Goal: Task Accomplishment & Management: Use online tool/utility

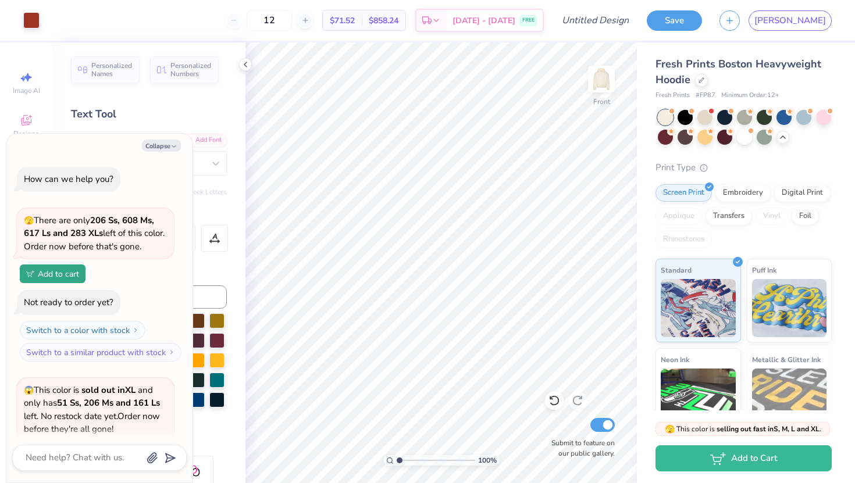
scroll to position [1438, 0]
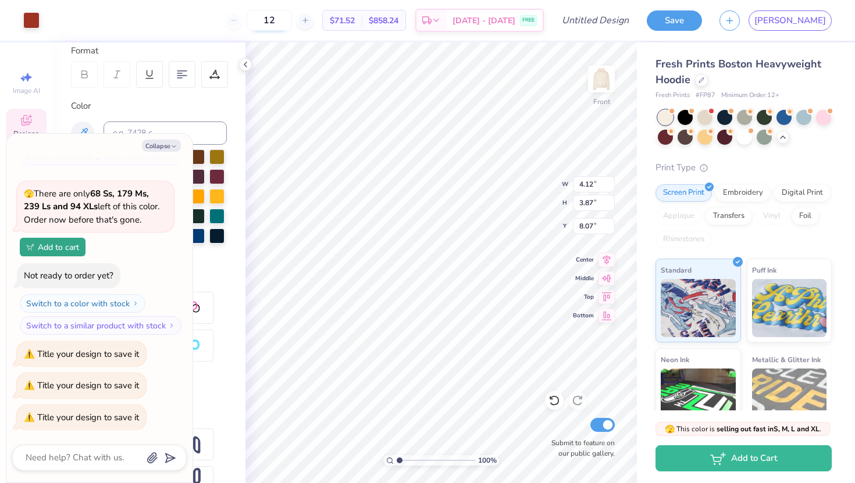
type textarea "x"
type input "7.35"
click at [702, 16] on button "Save" at bounding box center [674, 19] width 55 height 20
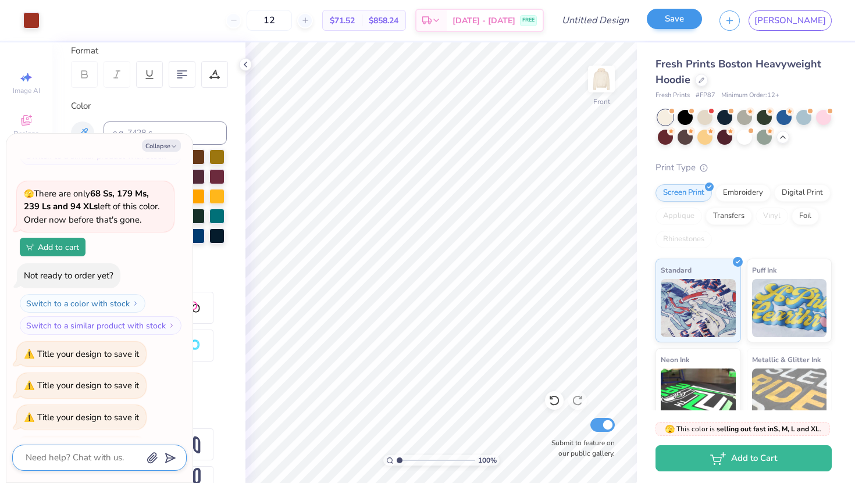
scroll to position [1469, 0]
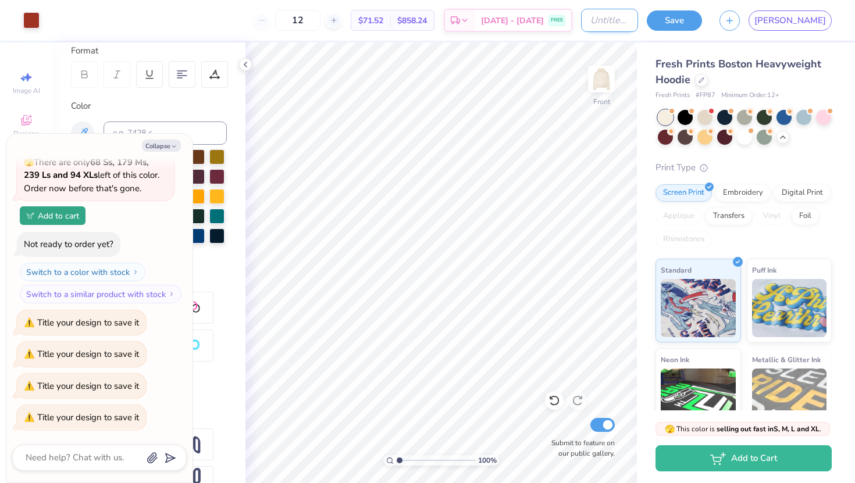
type textarea "x"
click at [638, 21] on input "Design Title" at bounding box center [609, 20] width 57 height 23
type input "d"
type textarea "x"
type input "dr"
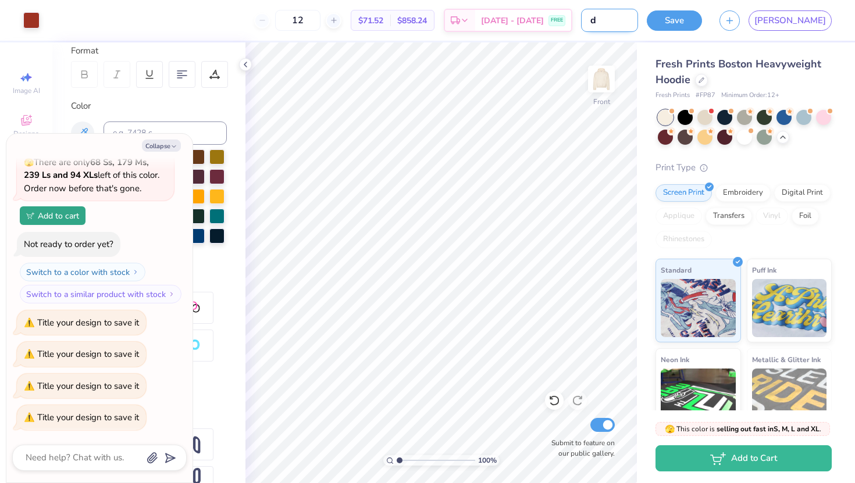
type textarea "x"
type input "dra"
type textarea "x"
type input "draf"
type textarea "x"
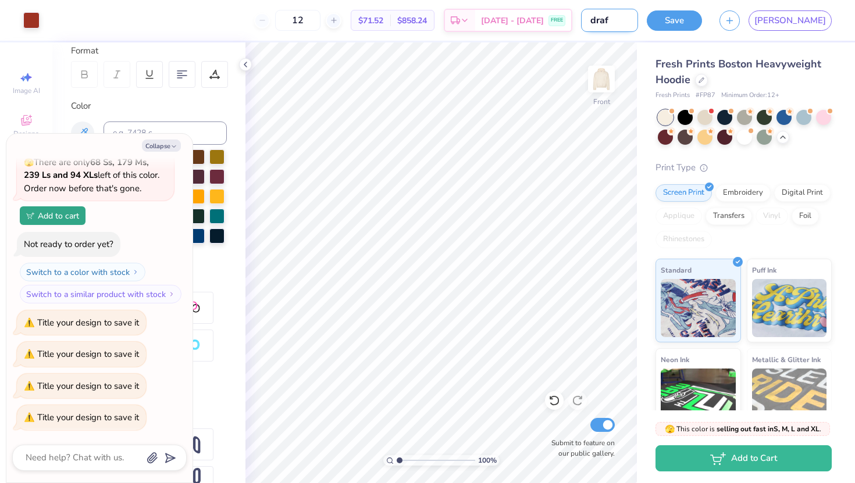
type input "draft"
type textarea "x"
type input "draft"
type textarea "x"
type input "draft 1"
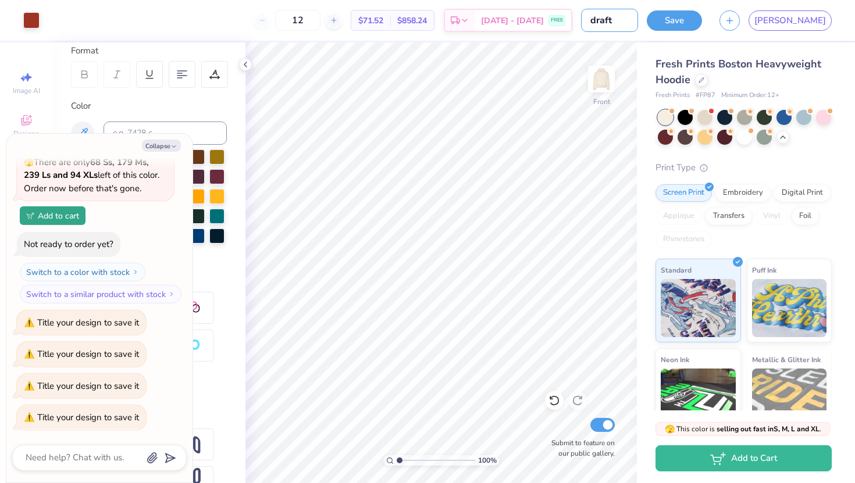
type textarea "x"
type input "draft 1"
click at [702, 16] on button "Save" at bounding box center [674, 19] width 55 height 20
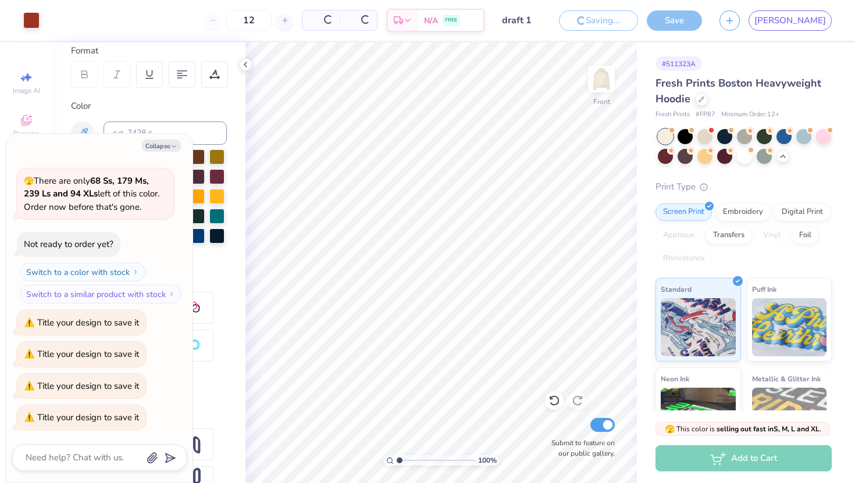
type textarea "x"
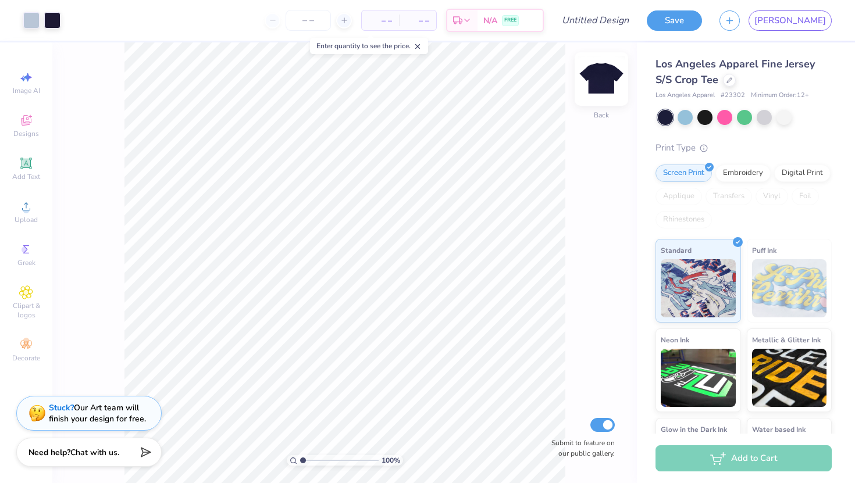
click at [594, 89] on img at bounding box center [601, 79] width 47 height 47
click at [730, 87] on div "Los Angeles Apparel Fine Jersey S/S Crop Tee" at bounding box center [743, 71] width 176 height 31
click at [728, 81] on icon at bounding box center [729, 79] width 6 height 6
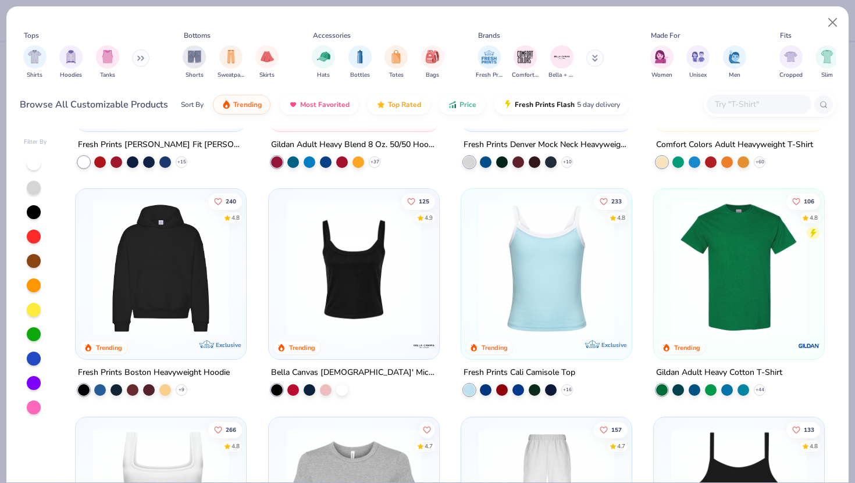
scroll to position [174, 0]
click at [144, 367] on div "Fresh Prints Boston Heavyweight Hoodie" at bounding box center [154, 372] width 152 height 15
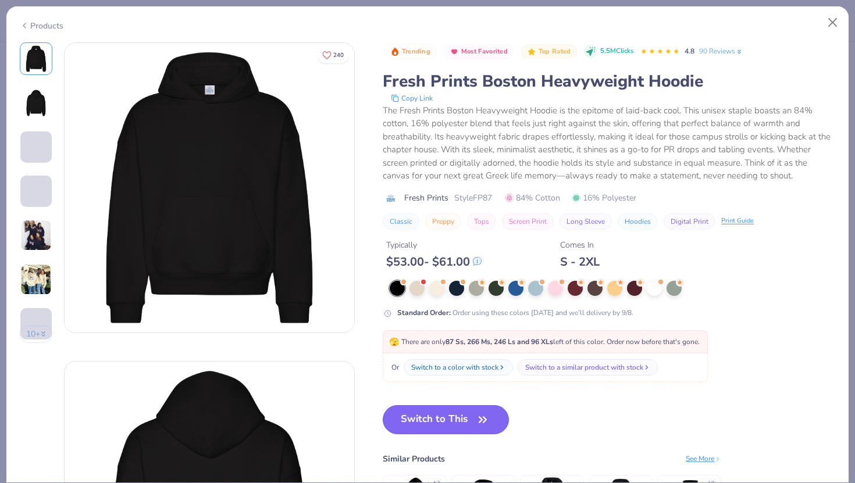
click at [433, 413] on button "Switch to This" at bounding box center [446, 419] width 126 height 29
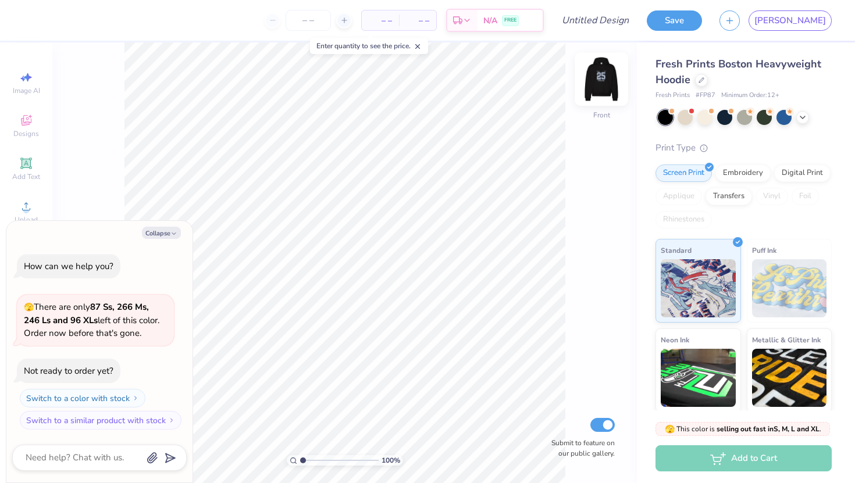
click at [600, 83] on img at bounding box center [601, 79] width 47 height 47
click at [783, 110] on div at bounding box center [783, 116] width 15 height 15
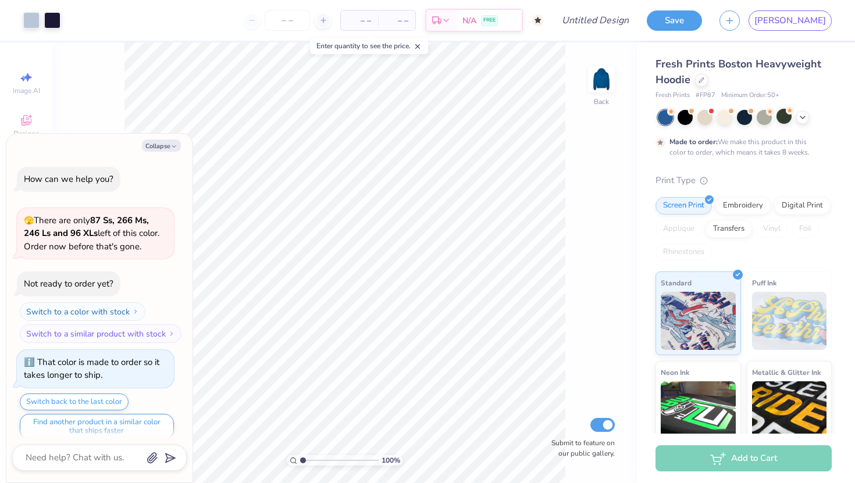
scroll to position [9, 0]
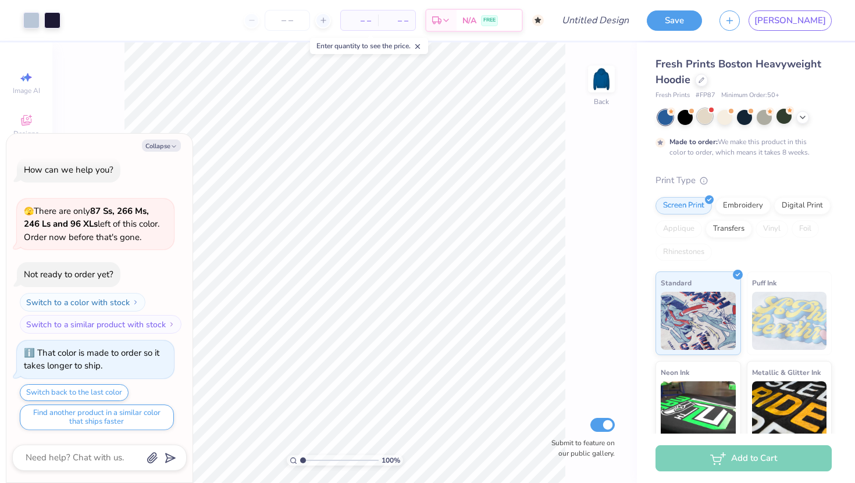
click at [707, 114] on div at bounding box center [704, 116] width 15 height 15
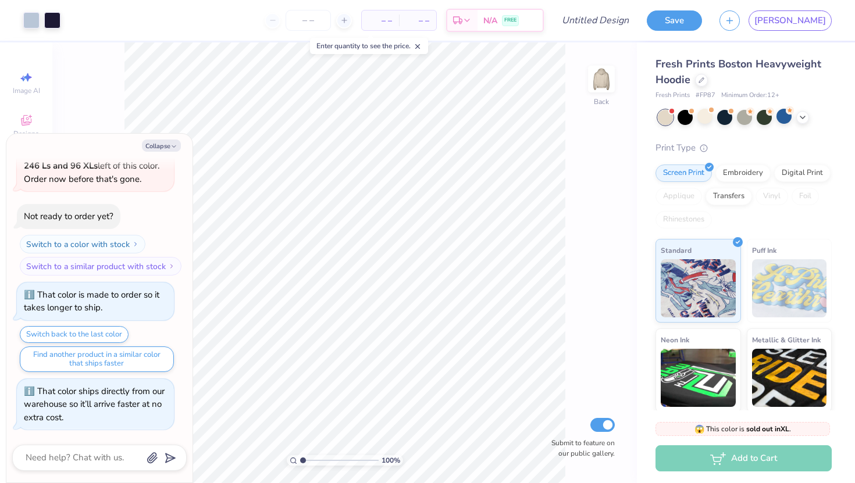
scroll to position [231, 0]
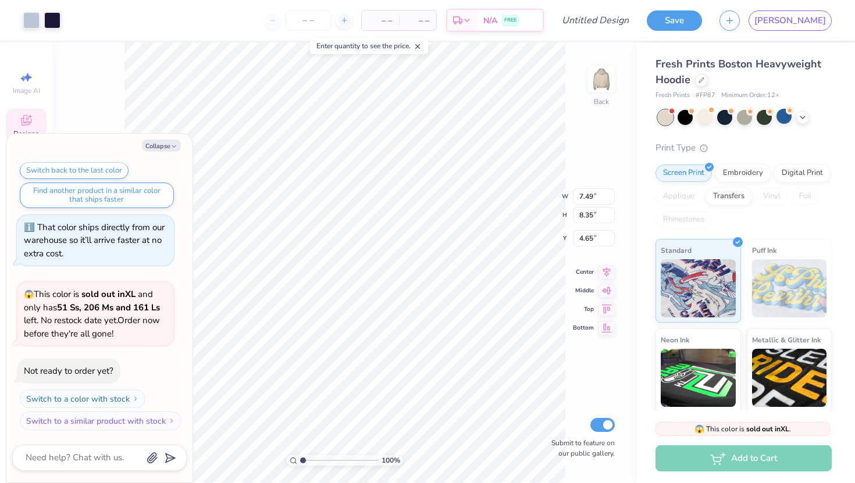
type textarea "x"
type input "0.81"
click at [599, 64] on div "100 % Back W 7.49 7.49 " H 8.35 8.35 " Y 0.81 0.81 " Center Middle Top Bottom S…" at bounding box center [344, 262] width 585 height 441
click at [599, 64] on div "100 % Back Submit to feature on our public gallery." at bounding box center [344, 262] width 585 height 441
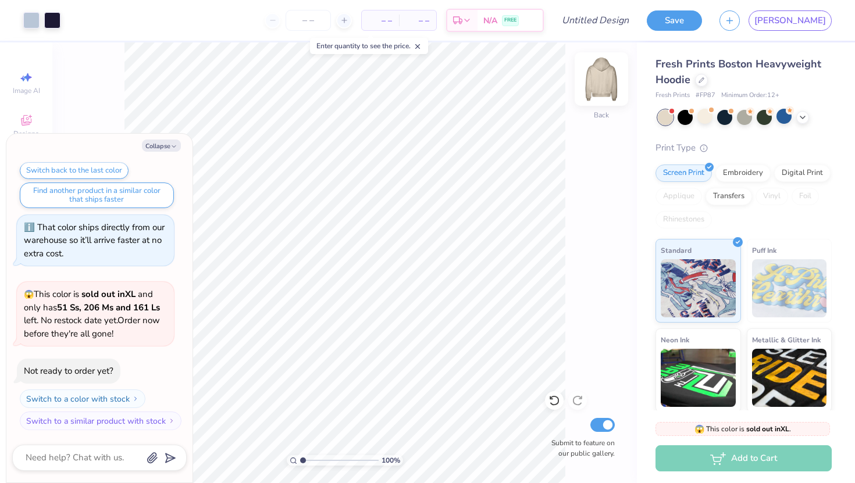
click at [600, 70] on img at bounding box center [601, 79] width 47 height 47
click at [155, 147] on button "Collapse" at bounding box center [161, 146] width 39 height 12
type textarea "x"
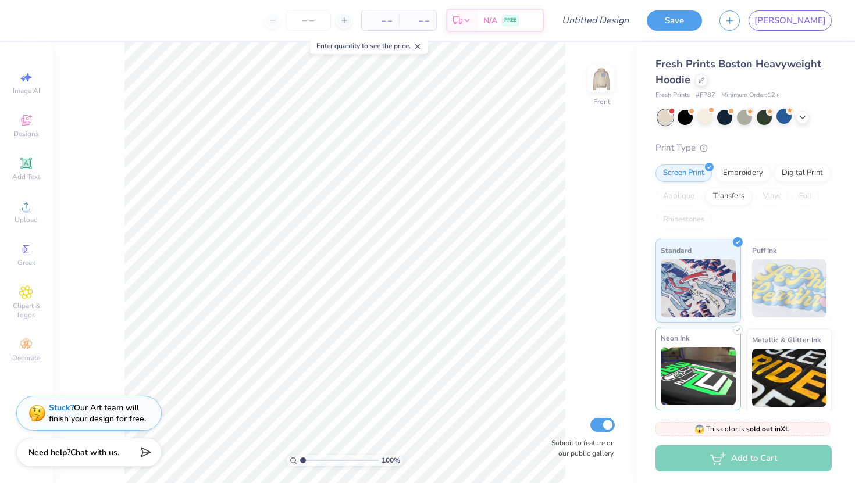
scroll to position [91, 0]
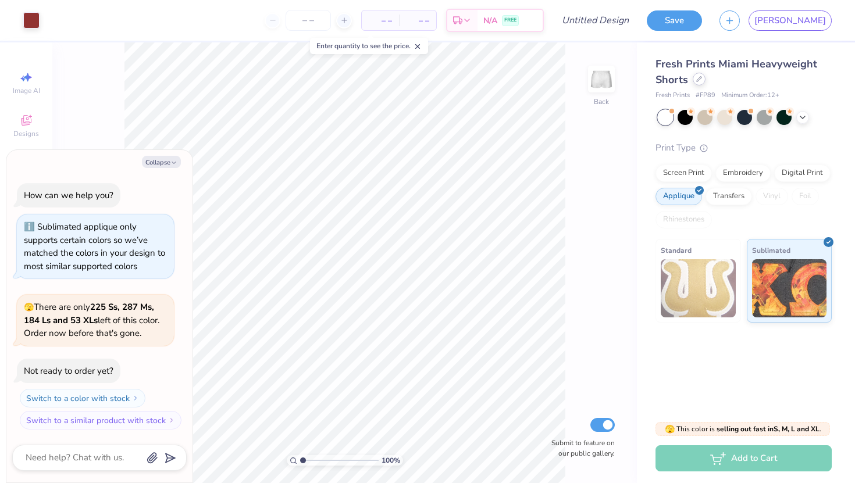
click at [699, 80] on icon at bounding box center [699, 79] width 6 height 6
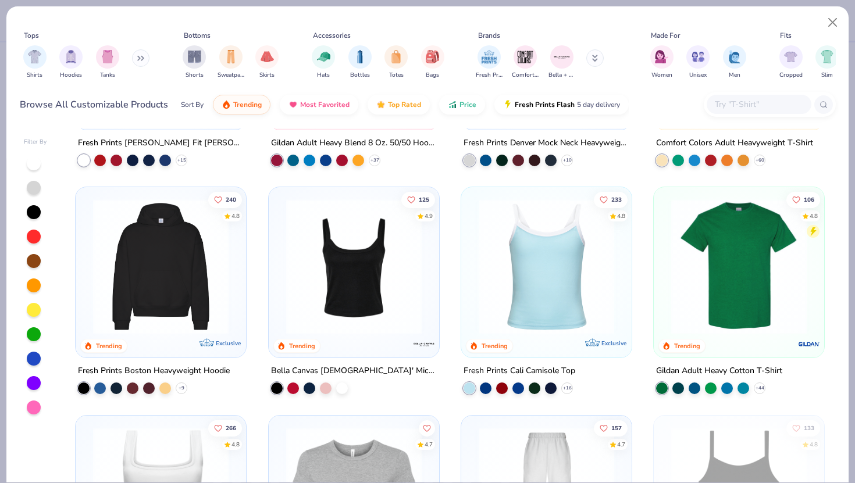
scroll to position [179, 0]
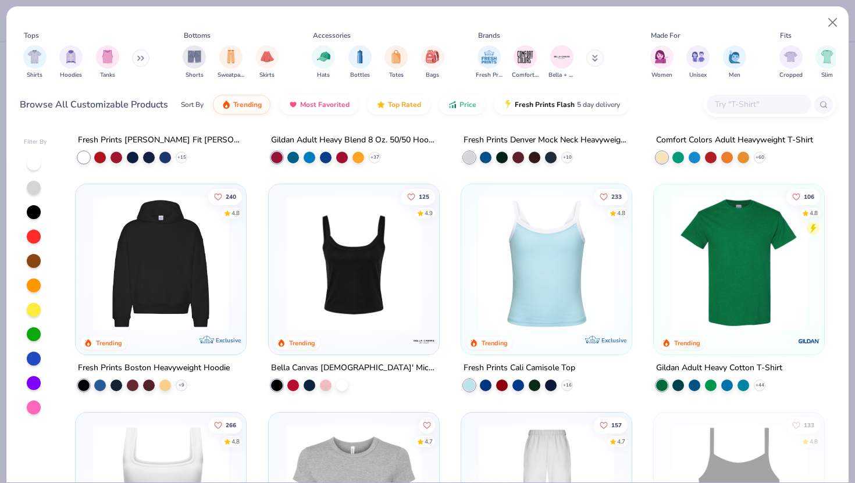
click at [176, 305] on img at bounding box center [160, 264] width 147 height 136
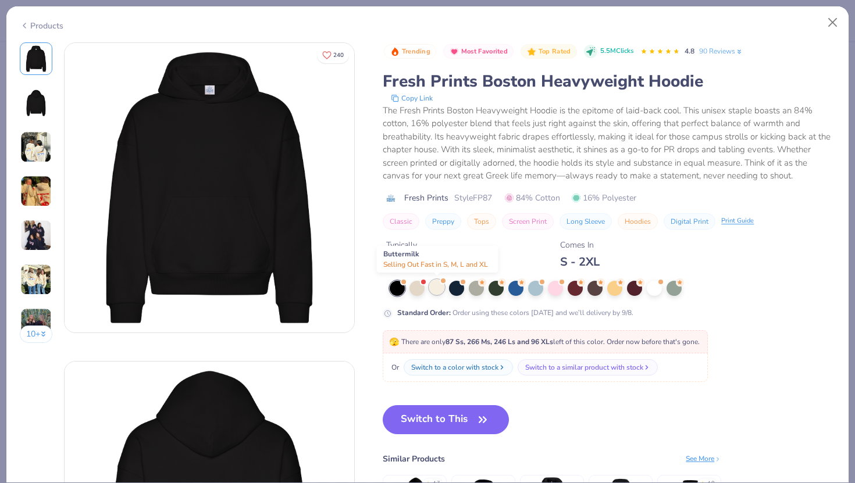
click at [440, 290] on div at bounding box center [436, 287] width 15 height 15
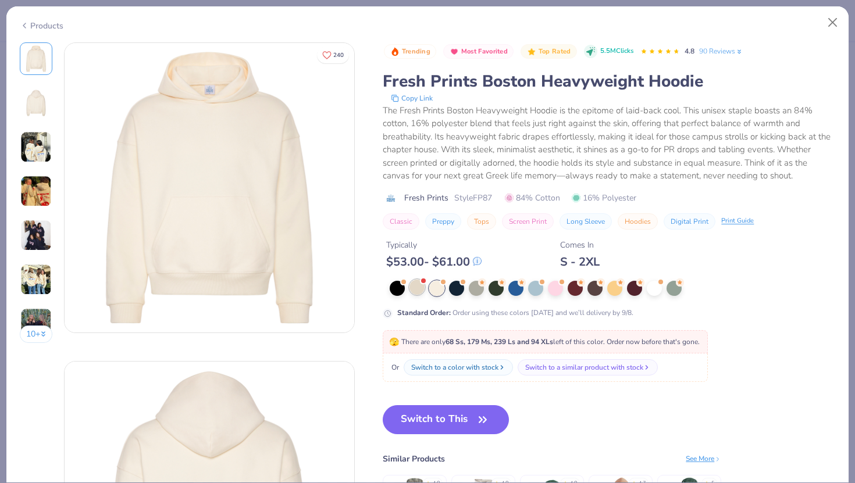
click at [419, 290] on div at bounding box center [416, 287] width 15 height 15
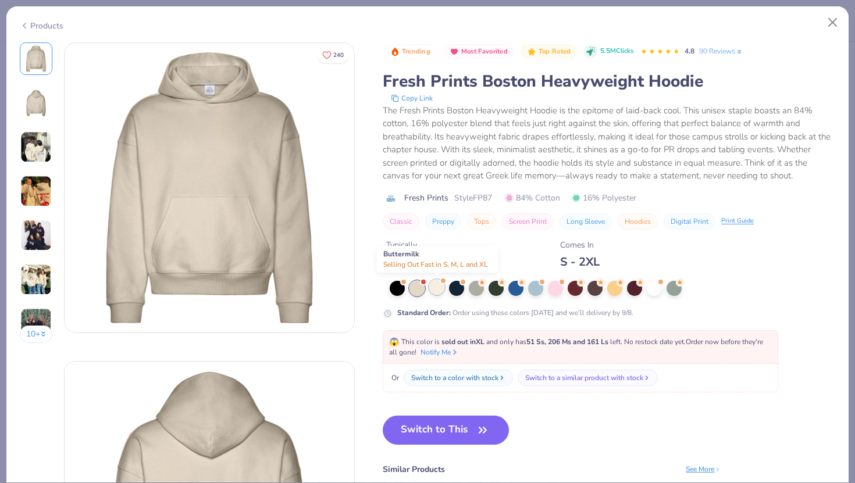
click at [433, 291] on div at bounding box center [436, 287] width 15 height 15
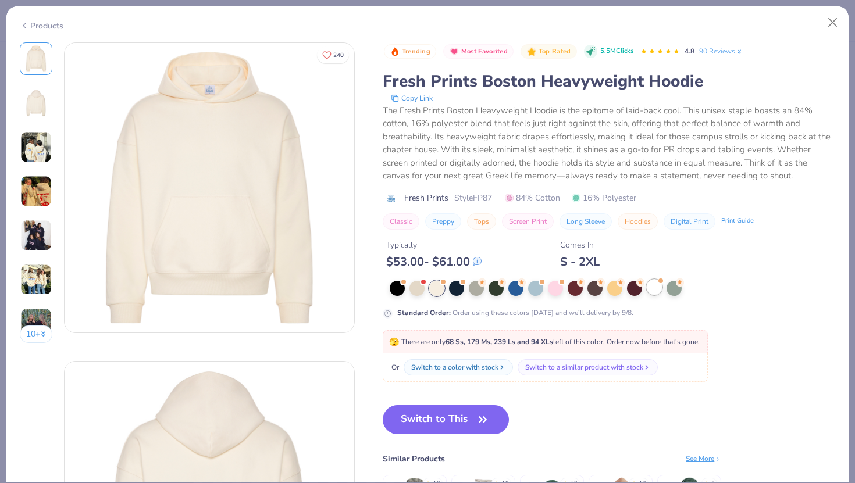
click at [654, 286] on div at bounding box center [654, 287] width 15 height 15
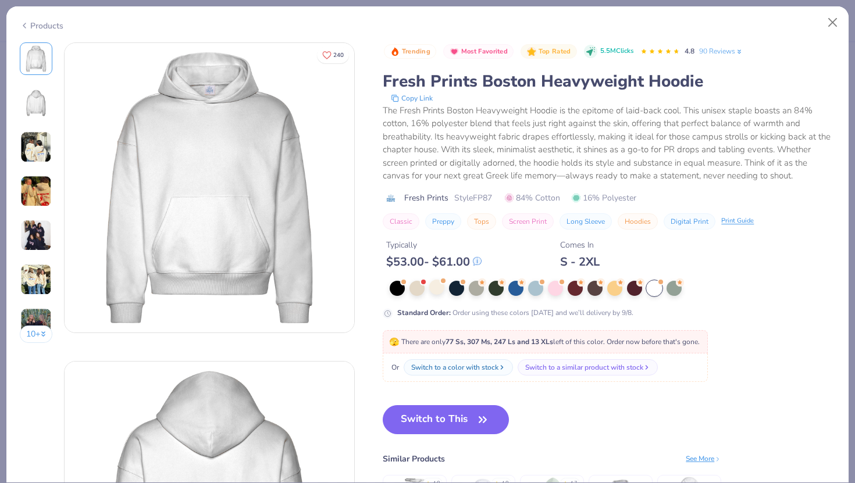
click at [443, 295] on div at bounding box center [613, 288] width 446 height 15
click at [439, 293] on div at bounding box center [436, 287] width 15 height 15
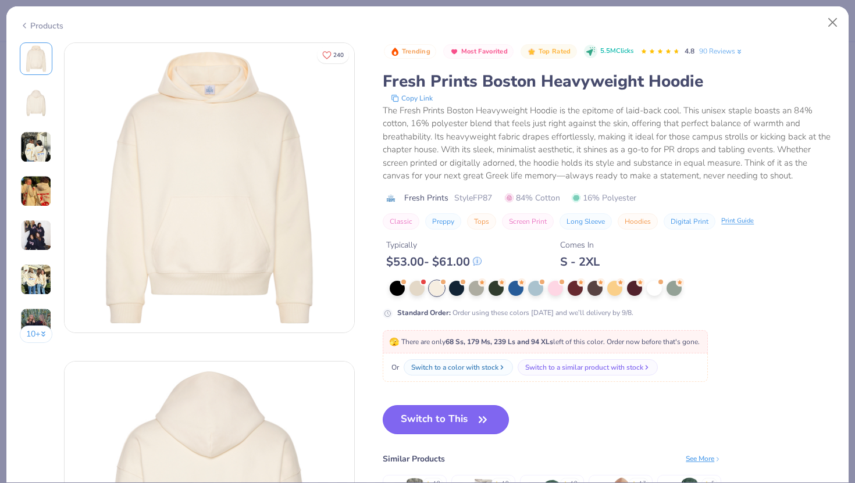
click at [439, 423] on button "Switch to This" at bounding box center [446, 419] width 126 height 29
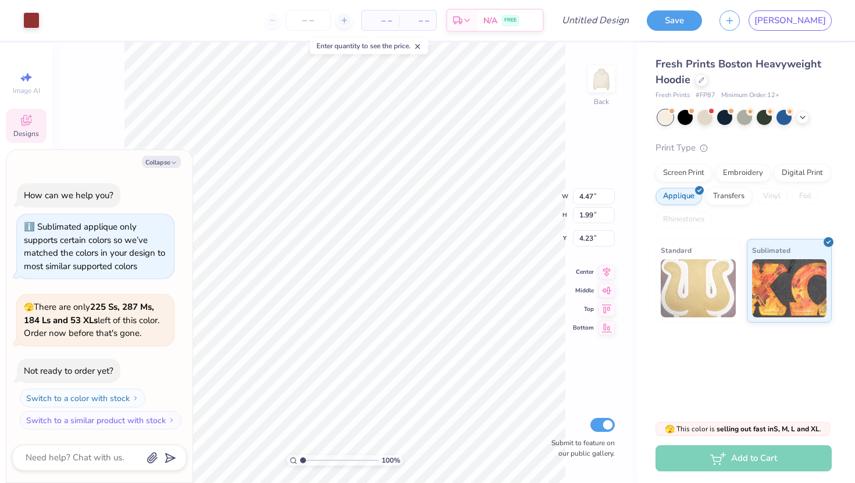
type textarea "x"
type input "6.18"
type textarea "x"
type input "9.32"
type input "4.15"
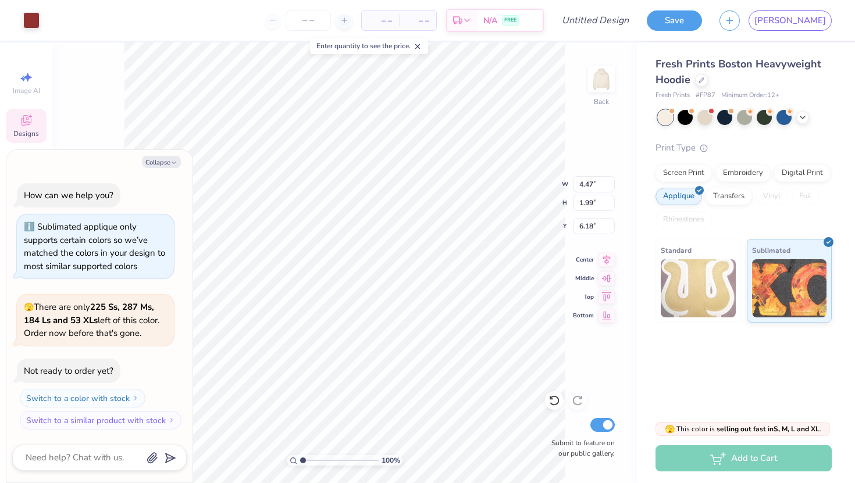
type input "4.02"
type textarea "x"
type input "4.68"
type textarea "x"
type input "6.55"
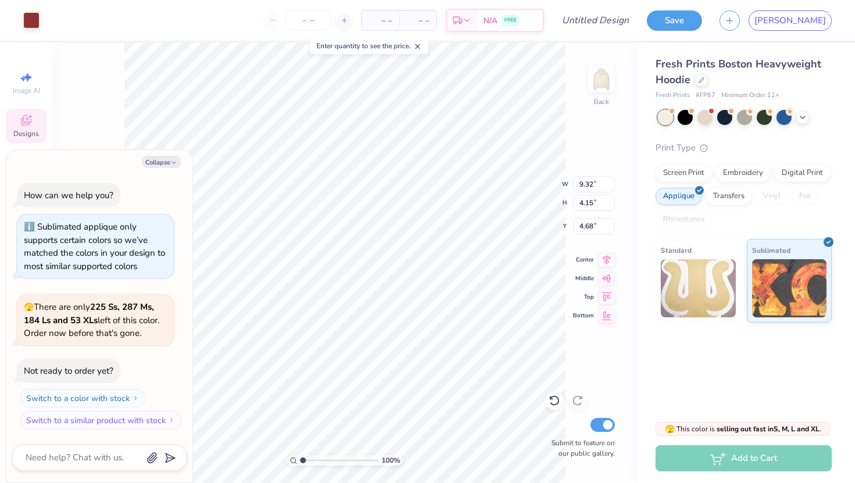
type input "2.92"
type textarea "x"
type input "4.70"
type textarea "x"
type input "3.70"
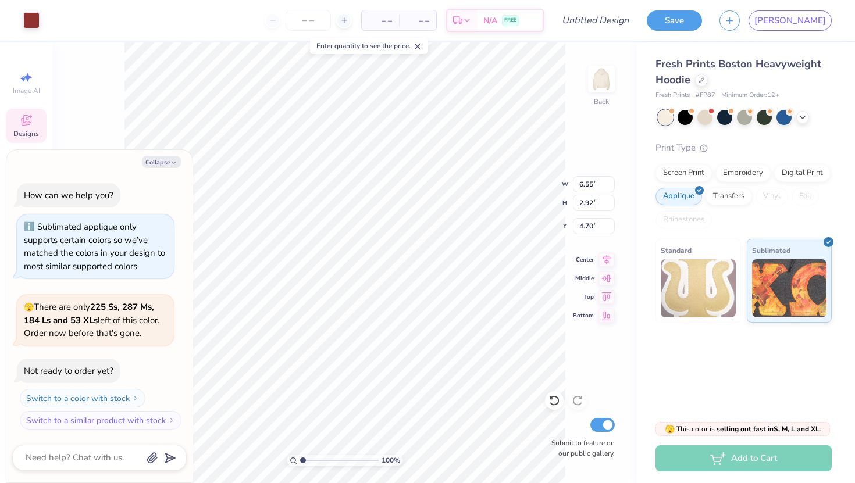
type input "1.65"
type input "5.97"
type textarea "x"
type input "4.54"
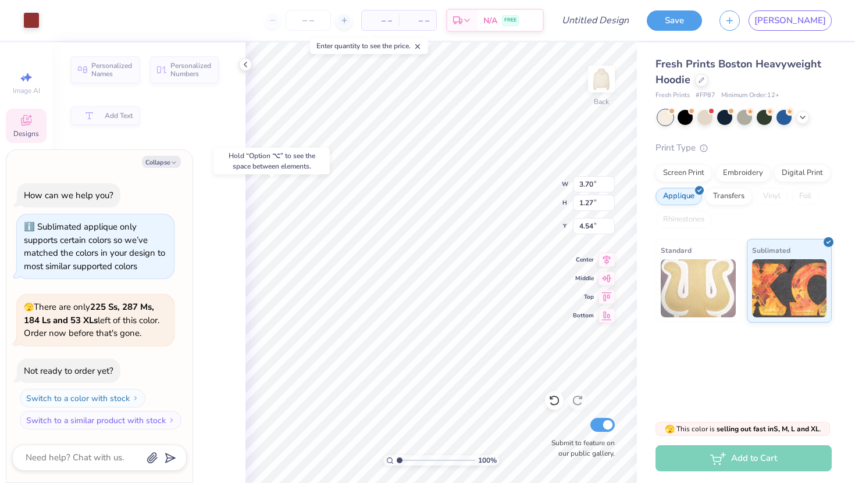
type textarea "x"
type input "4.74"
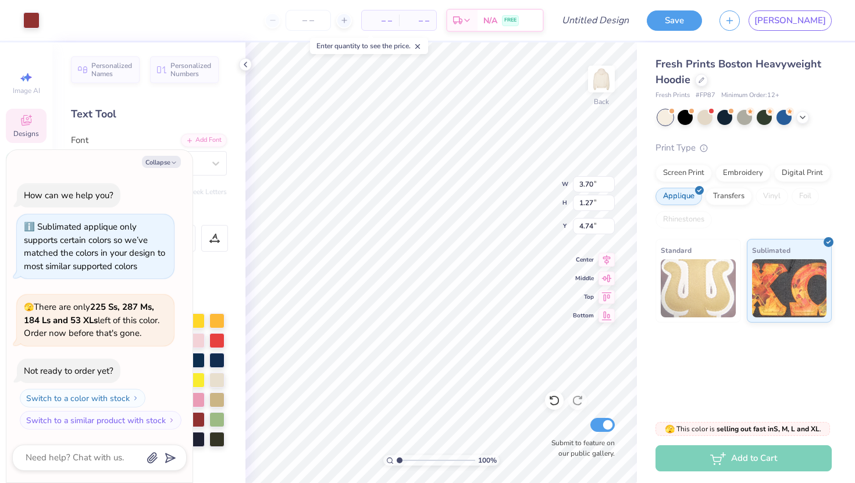
type textarea "x"
type textarea "xx"
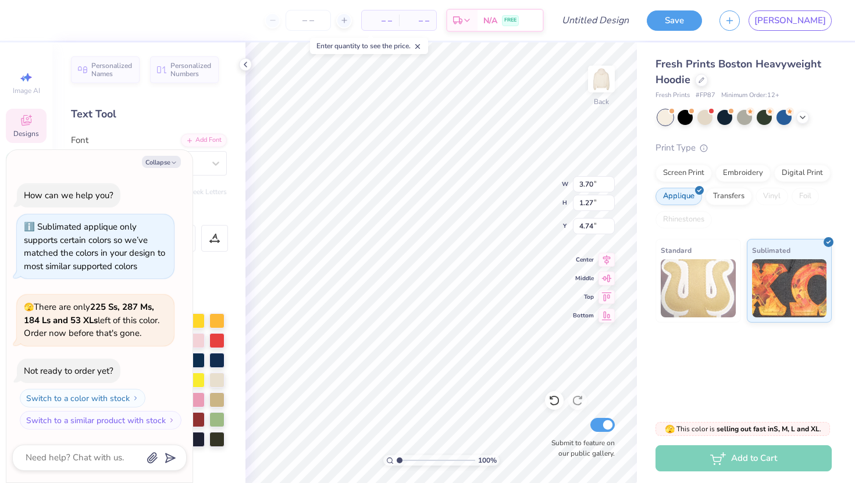
type textarea "x"
type textarea "xxv"
type textarea "x"
type input "4.28"
type textarea "x"
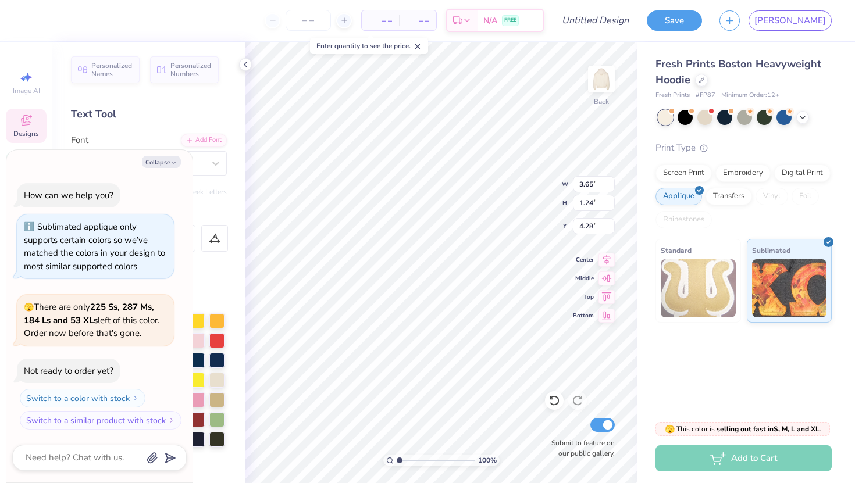
type textarea "xxv"
type textarea "x"
type textarea "xxv"
type textarea "x"
type textarea "xxv"
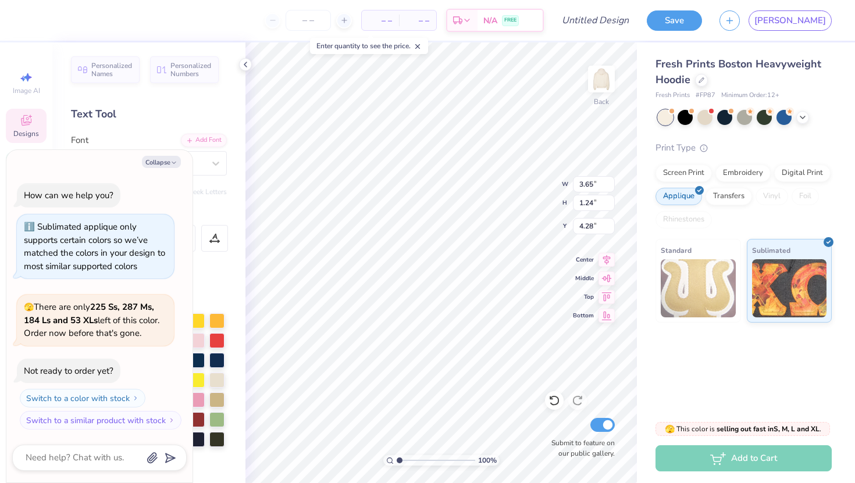
type textarea "x"
type textarea "xxv"
type textarea "x"
type input "4.13"
type textarea "x"
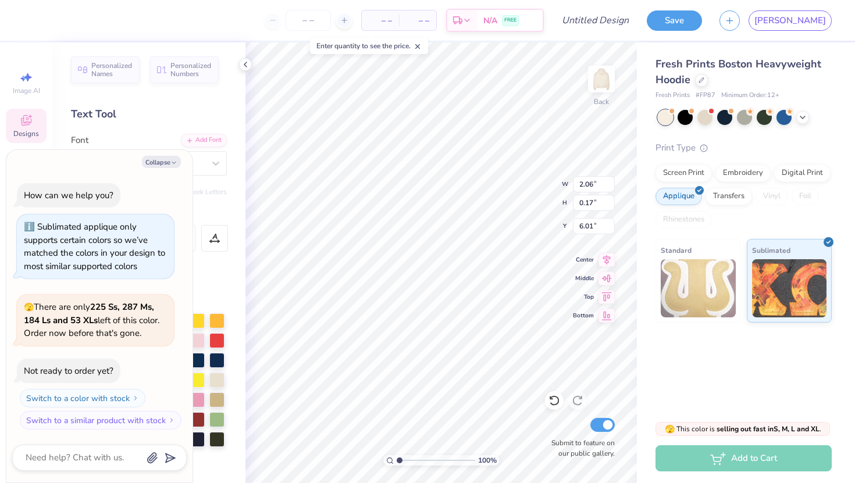
type input "6.58"
click at [179, 164] on button "Collapse" at bounding box center [161, 162] width 39 height 12
type textarea "x"
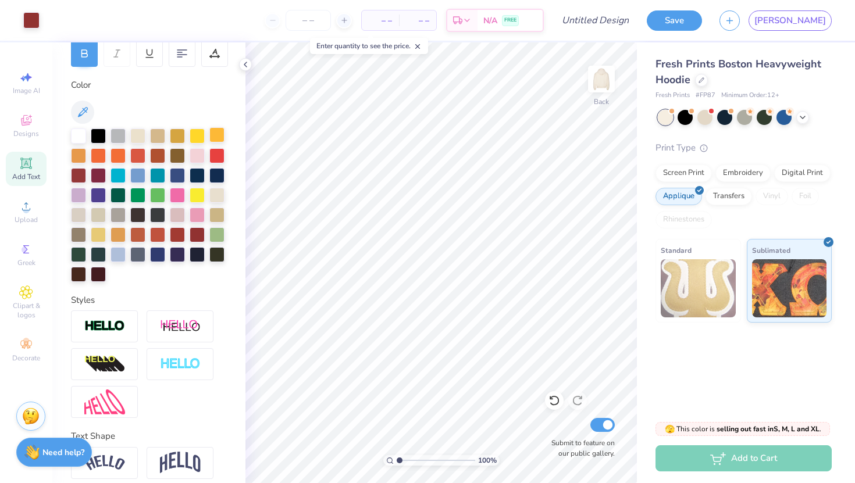
scroll to position [232, 0]
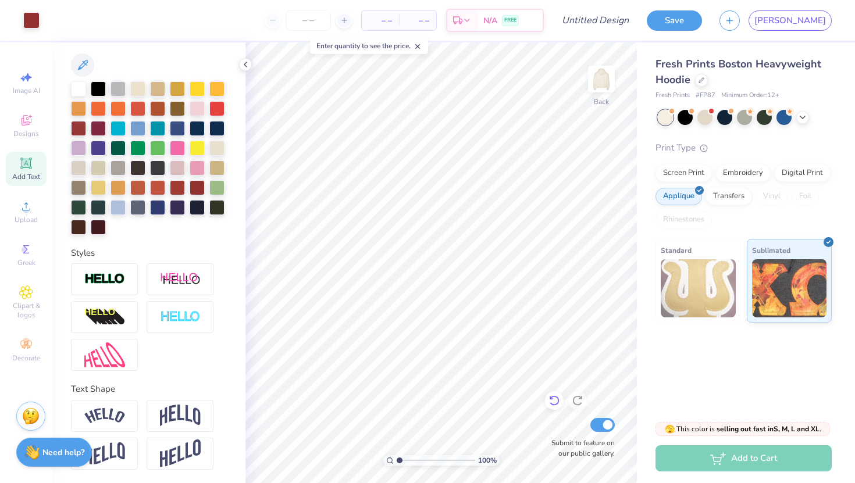
click at [559, 403] on icon at bounding box center [554, 401] width 12 height 12
click at [556, 396] on icon at bounding box center [554, 401] width 12 height 12
type input "2"
type textarea "x"
type input "2.94"
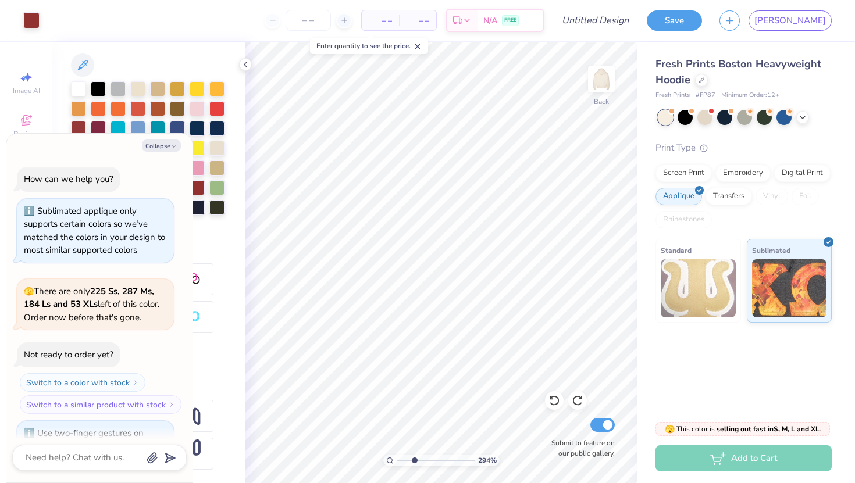
type textarea "x"
type input "3.18"
type textarea "x"
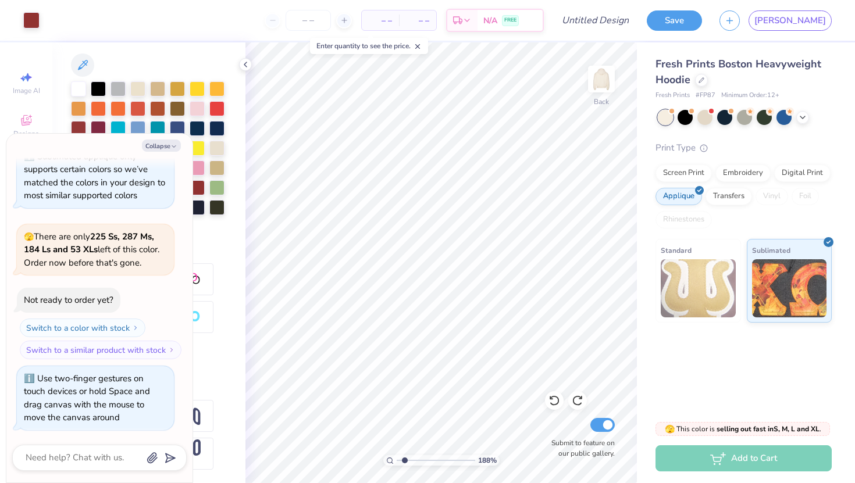
drag, startPoint x: 397, startPoint y: 459, endPoint x: 404, endPoint y: 444, distance: 16.7
type input "1.61"
click at [404, 455] on input "range" at bounding box center [436, 460] width 79 height 10
click at [156, 148] on button "Collapse" at bounding box center [161, 146] width 39 height 12
type textarea "x"
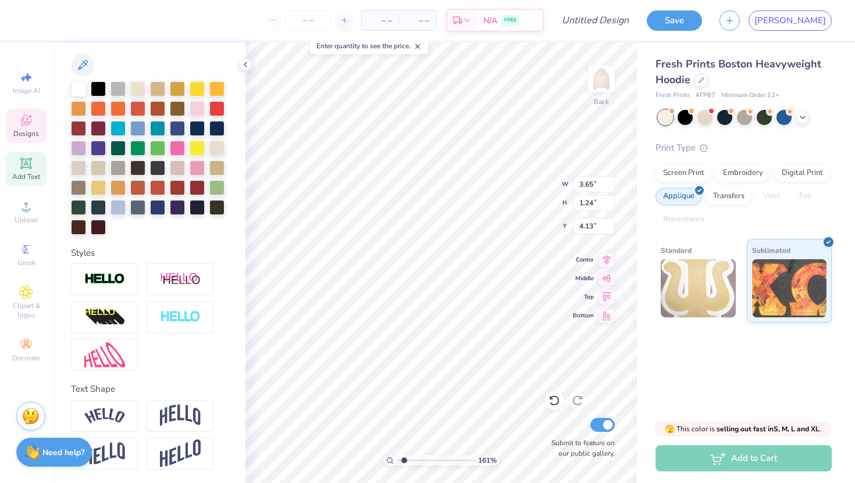
scroll to position [1, 2]
type textarea "xxv [PERSON_NAME]"
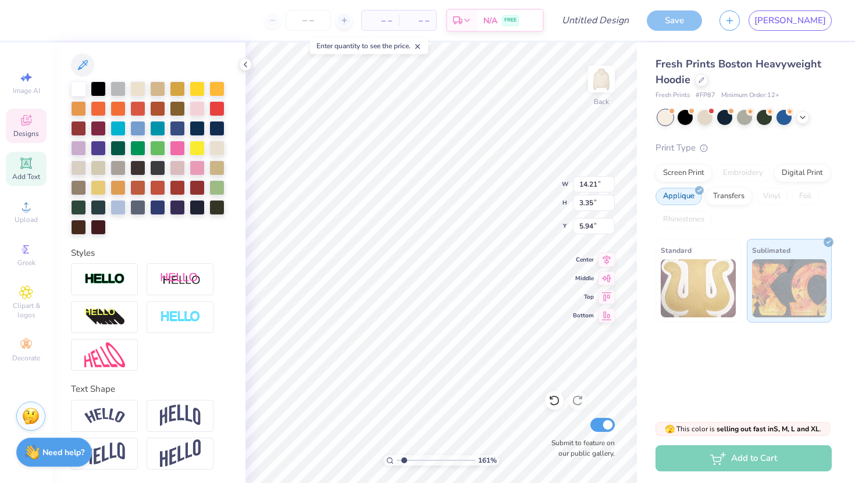
type input "5.95"
type textarea "xxv [PERSON_NAME]"
drag, startPoint x: 405, startPoint y: 460, endPoint x: 358, endPoint y: 458, distance: 47.2
type input "1"
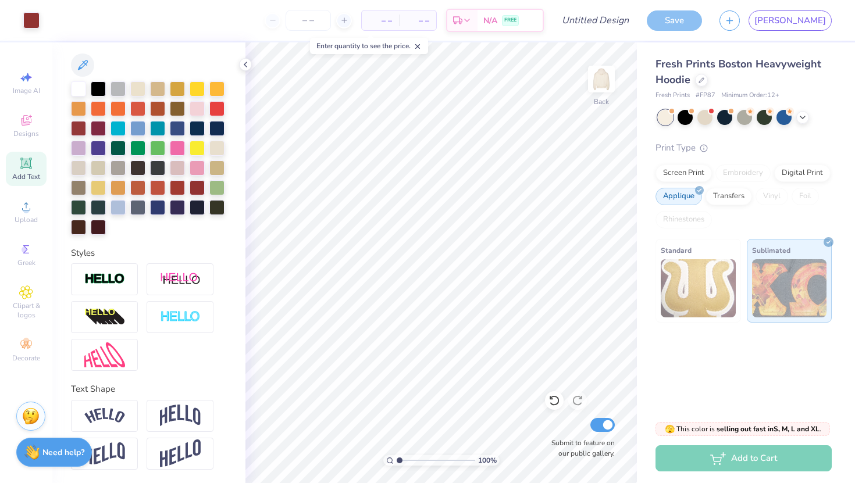
click at [397, 458] on input "range" at bounding box center [436, 460] width 79 height 10
type input "6.01"
type input "5.94"
type input "1.41"
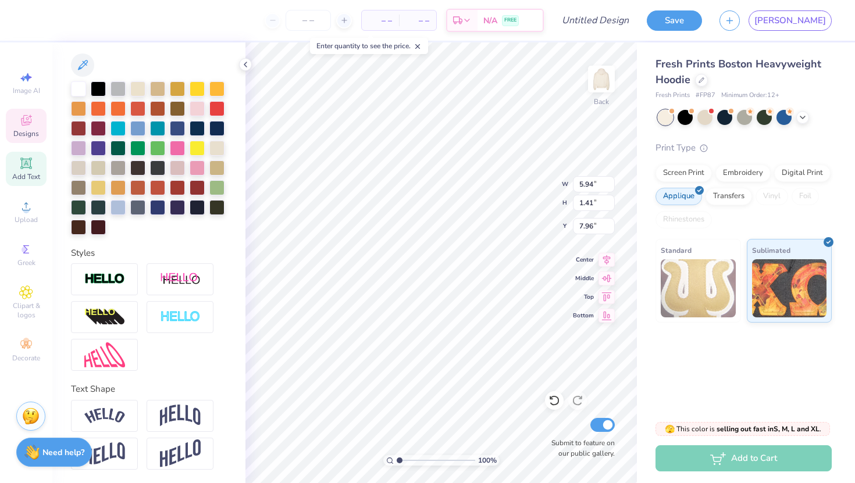
type input "5.34"
type input "3.00"
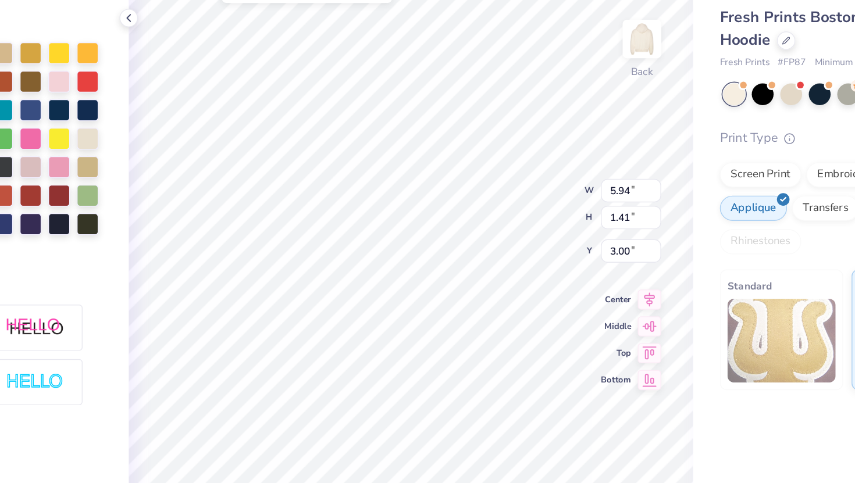
type textarea "[PERSON_NAME]"
type input "3.00"
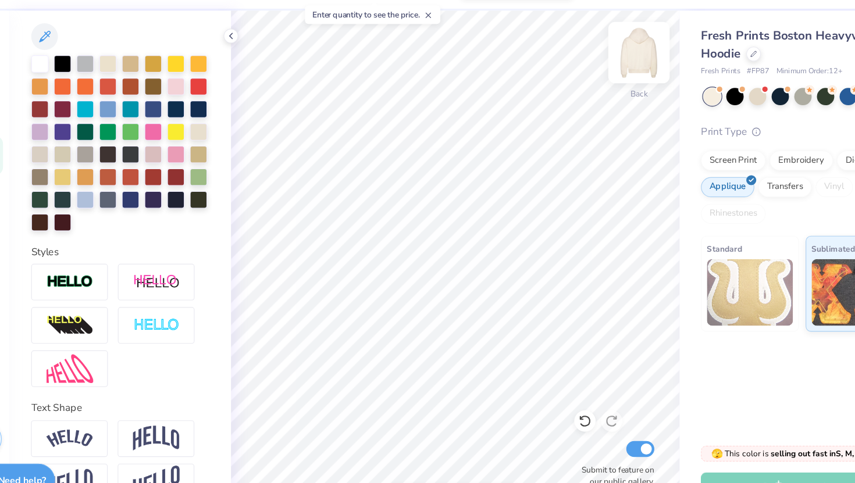
click at [593, 92] on img at bounding box center [601, 79] width 47 height 47
click at [243, 59] on div at bounding box center [245, 64] width 13 height 13
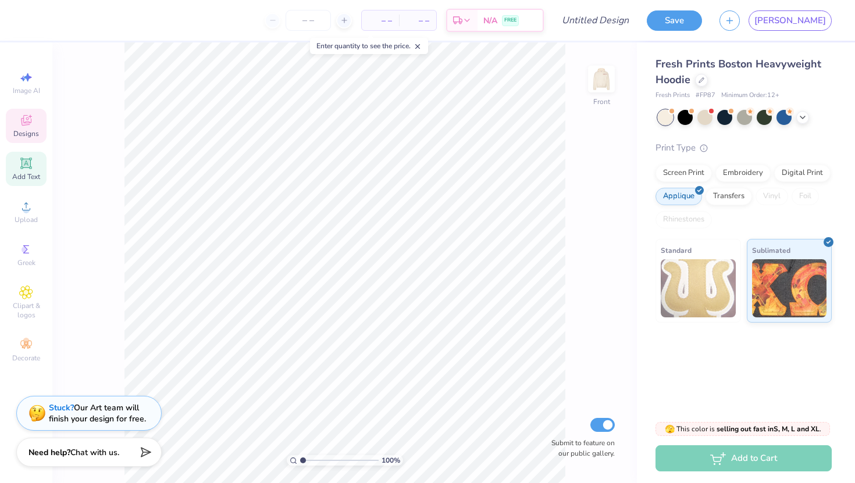
click at [30, 117] on icon at bounding box center [29, 116] width 3 height 3
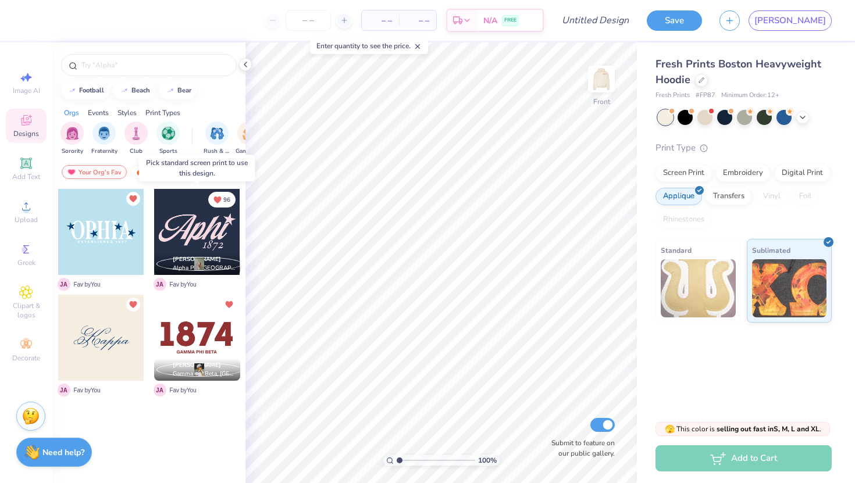
click at [186, 227] on div at bounding box center [197, 232] width 86 height 86
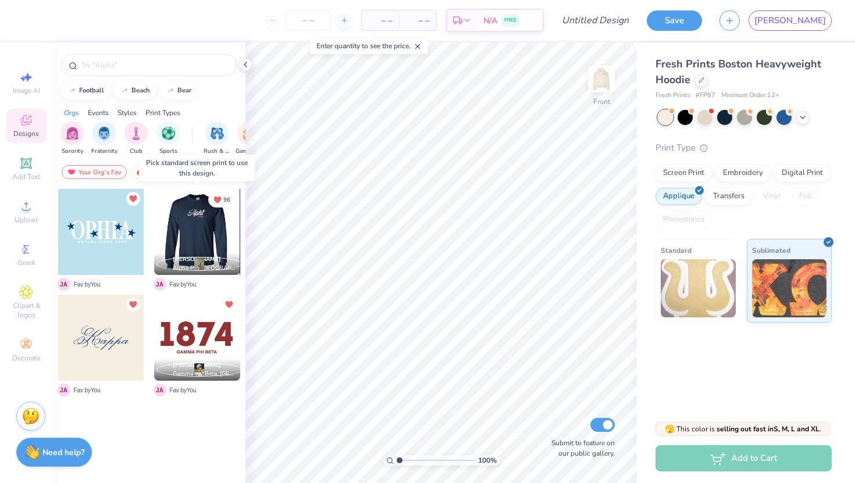
click at [187, 227] on div at bounding box center [197, 232] width 86 height 86
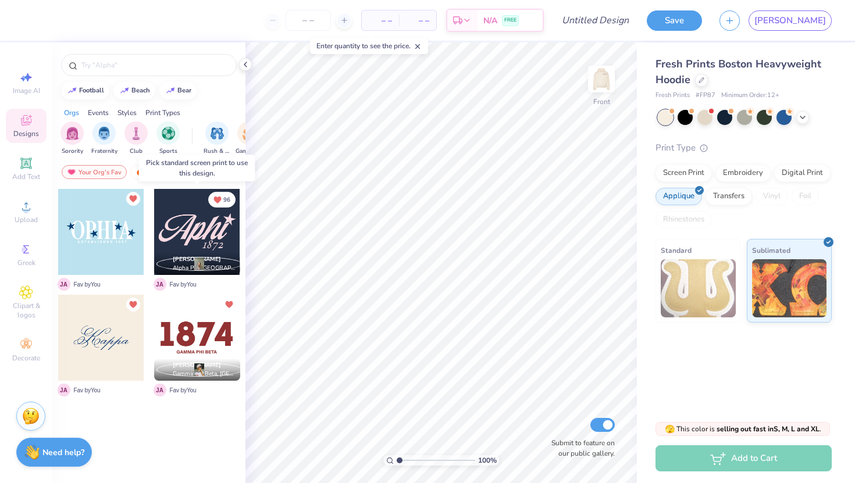
click at [187, 227] on div at bounding box center [197, 232] width 86 height 86
click at [183, 240] on div at bounding box center [197, 232] width 86 height 86
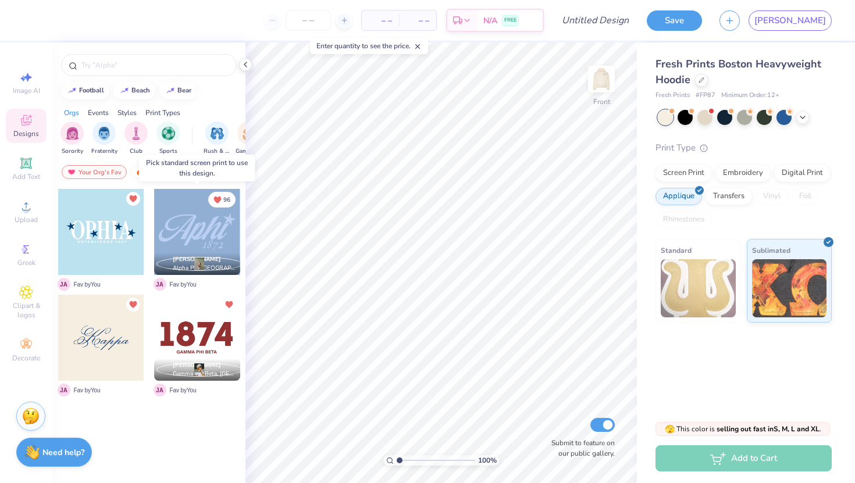
click at [183, 240] on div at bounding box center [197, 232] width 86 height 86
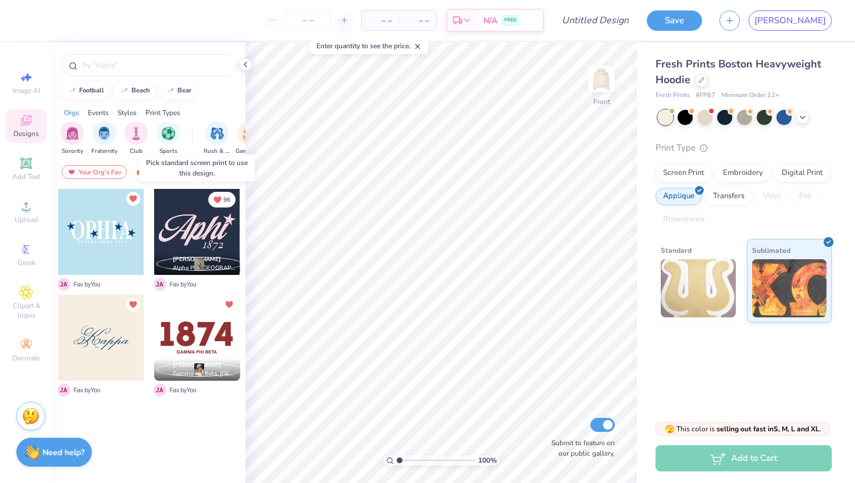
click at [183, 239] on div at bounding box center [197, 232] width 86 height 86
click at [159, 273] on div "[PERSON_NAME] Alpha Phi, [GEOGRAPHIC_DATA][US_STATE], [PERSON_NAME]" at bounding box center [197, 264] width 86 height 22
click at [158, 291] on div "96 [PERSON_NAME] Alpha Phi, [GEOGRAPHIC_DATA][US_STATE], [PERSON_NAME] Fav by Y…" at bounding box center [197, 240] width 87 height 105
click at [158, 284] on span "[PERSON_NAME]" at bounding box center [160, 284] width 13 height 13
click at [181, 266] on span "Alpha Phi, [GEOGRAPHIC_DATA][US_STATE], [PERSON_NAME]" at bounding box center [204, 268] width 63 height 9
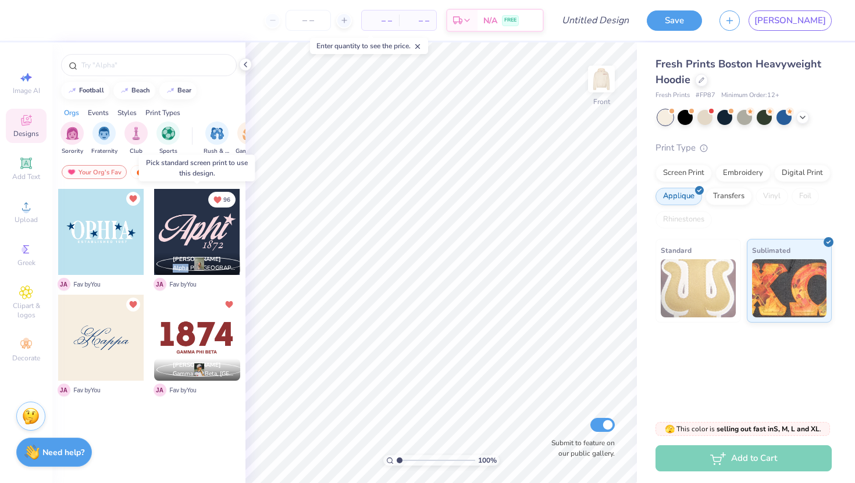
click at [181, 266] on span "Alpha Phi, [GEOGRAPHIC_DATA][US_STATE], [PERSON_NAME]" at bounding box center [204, 268] width 63 height 9
click at [104, 231] on div at bounding box center [101, 232] width 86 height 86
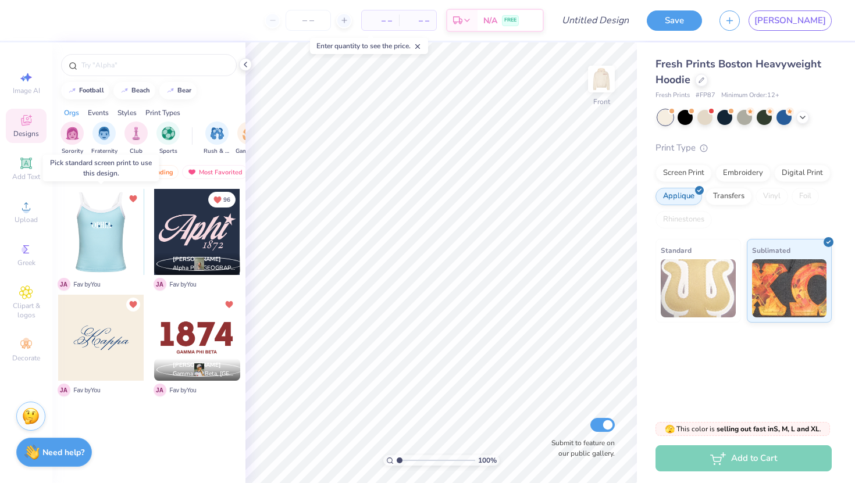
click at [58, 231] on div at bounding box center [15, 232] width 86 height 86
click at [105, 231] on div at bounding box center [101, 232] width 86 height 86
click at [106, 231] on div at bounding box center [101, 232] width 86 height 86
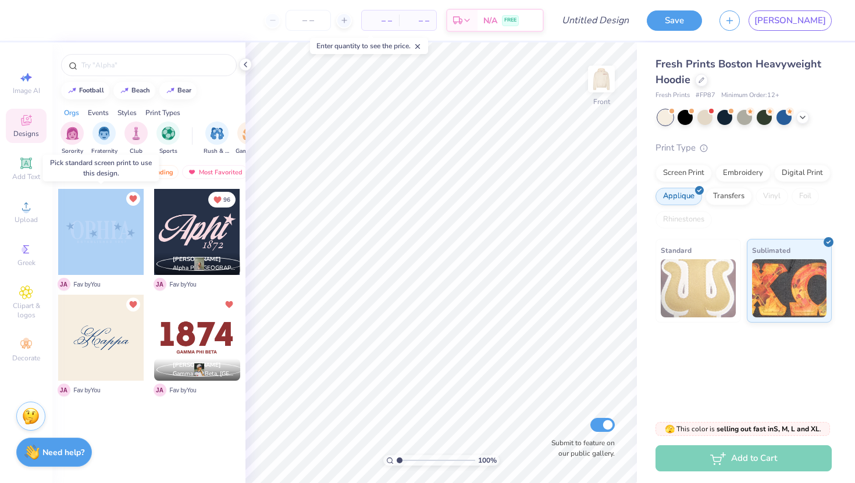
click at [58, 231] on div at bounding box center [15, 232] width 86 height 86
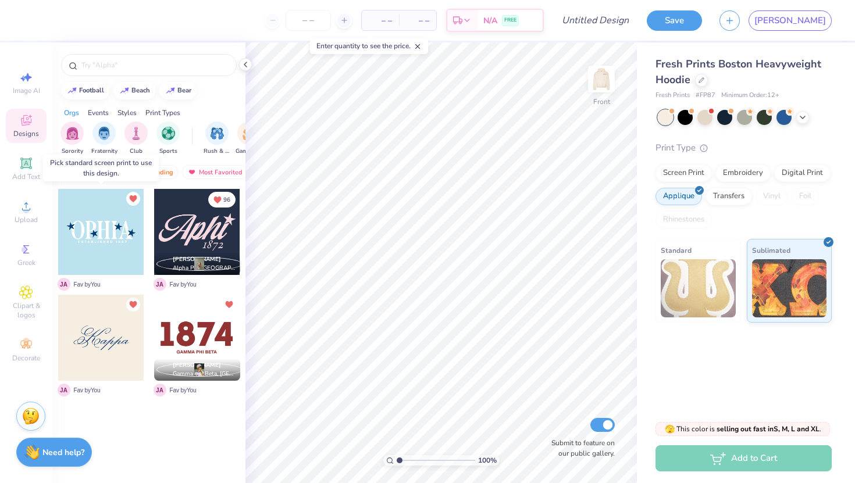
click at [106, 233] on div at bounding box center [101, 232] width 86 height 86
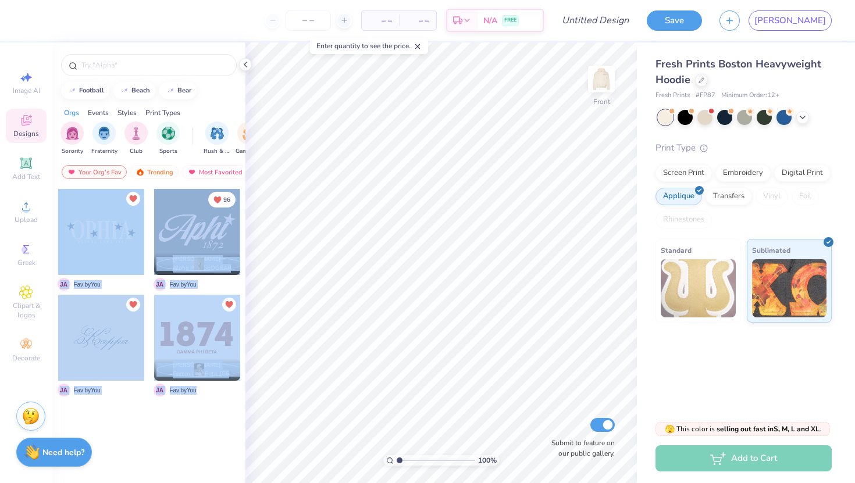
click at [302, 226] on div "– – Per Item – – Total Est. Delivery N/A FREE Design Title Save JA Image AI Des…" at bounding box center [427, 241] width 855 height 483
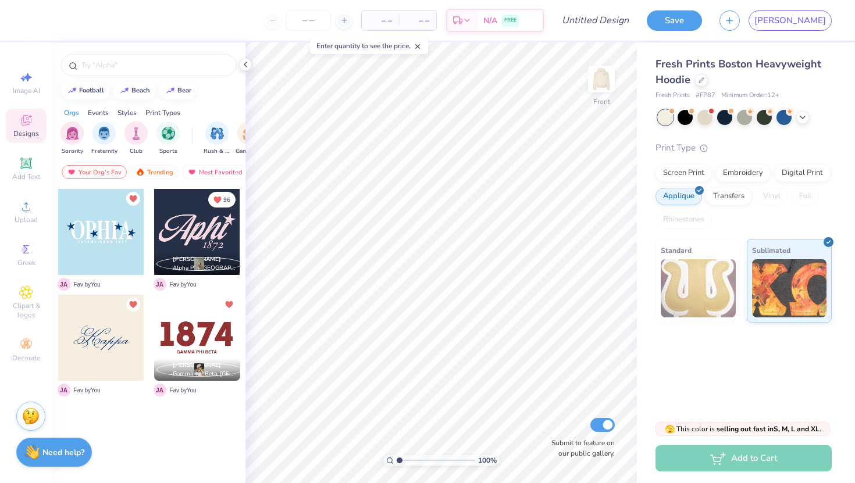
click at [190, 406] on div "[PERSON_NAME] Fav by You 96 [PERSON_NAME] Alpha Phi, [GEOGRAPHIC_DATA][US_STATE…" at bounding box center [148, 357] width 193 height 338
click at [662, 169] on div "Screen Print" at bounding box center [683, 171] width 56 height 17
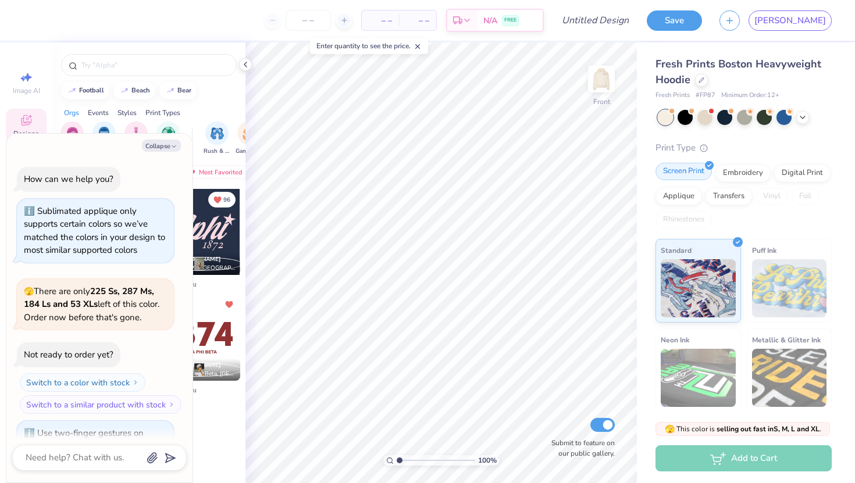
scroll to position [126, 0]
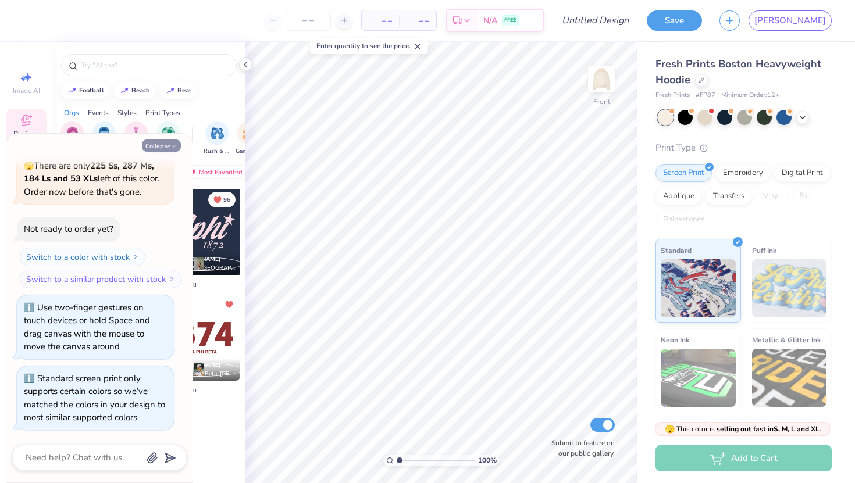
click at [157, 144] on button "Collapse" at bounding box center [161, 146] width 39 height 12
type textarea "x"
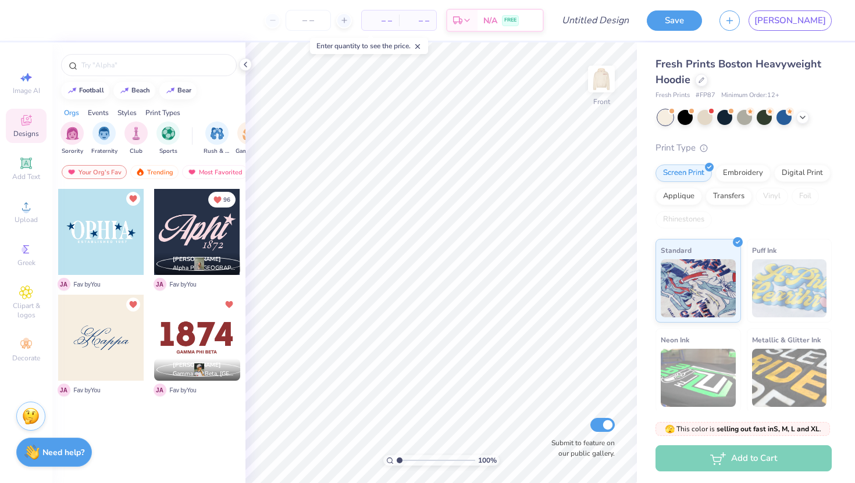
click at [181, 216] on div at bounding box center [197, 232] width 86 height 86
type input "8.75"
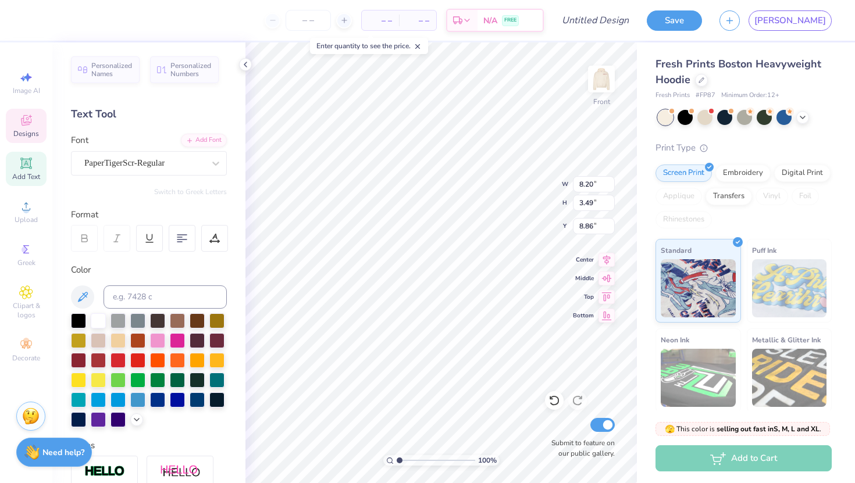
type textarea "A"
type textarea "Gesher"
type input "11.87"
type textarea "1"
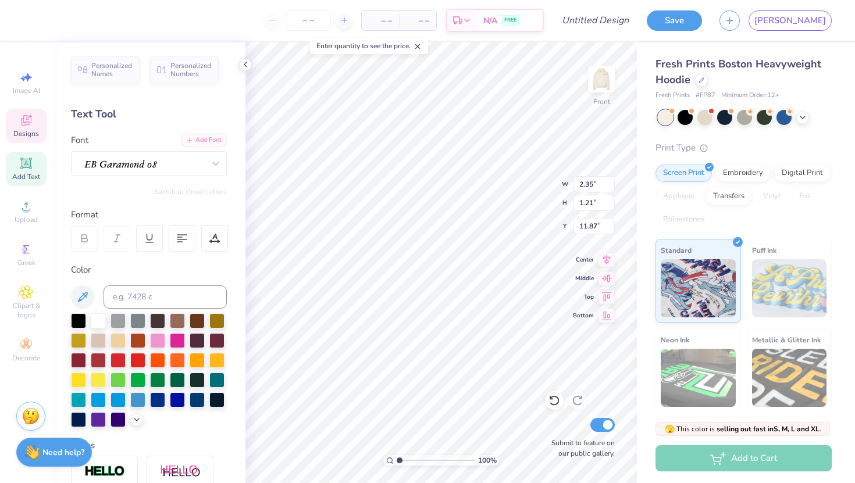
type textarea "2025"
type input "7.55"
type input "11.30"
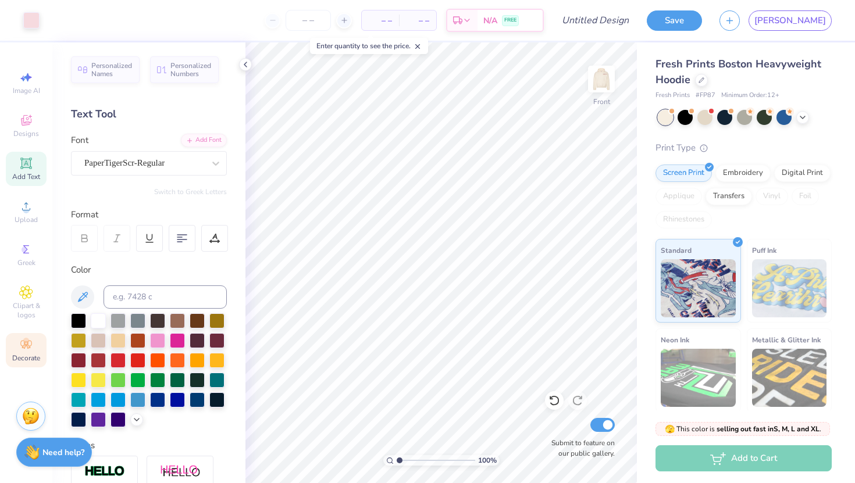
click at [24, 340] on circle at bounding box center [26, 341] width 6 height 6
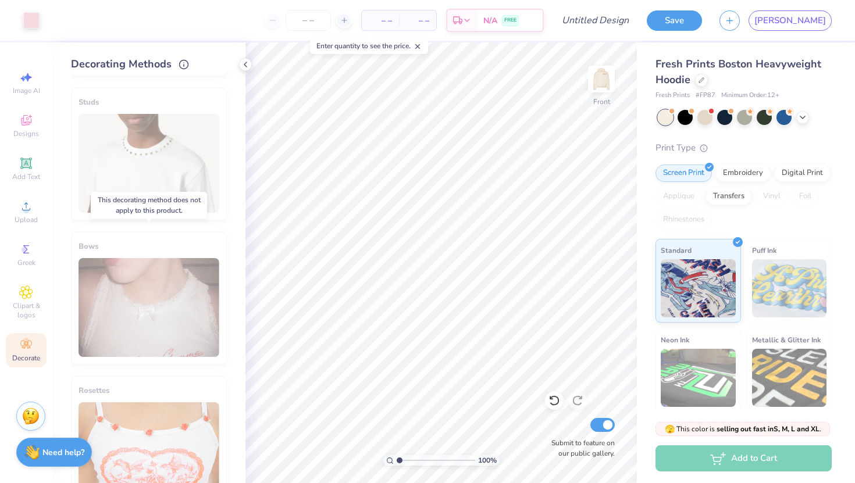
scroll to position [576, 0]
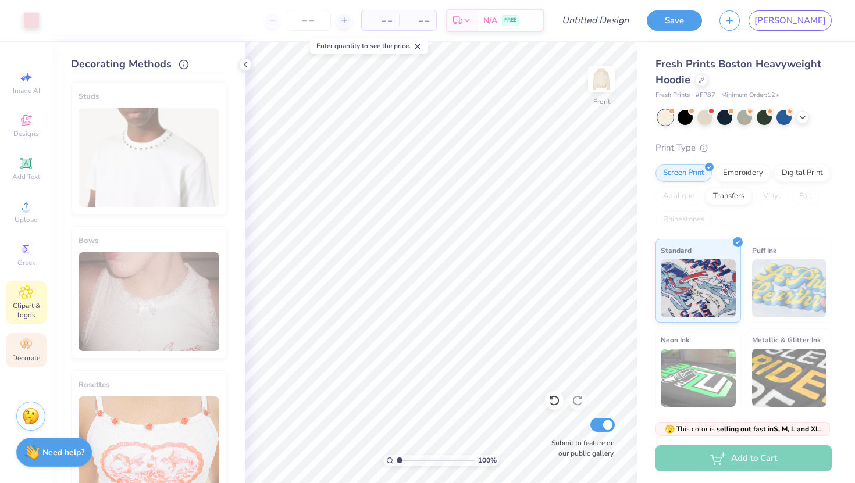
click at [37, 300] on div "Clipart & logos" at bounding box center [26, 303] width 41 height 44
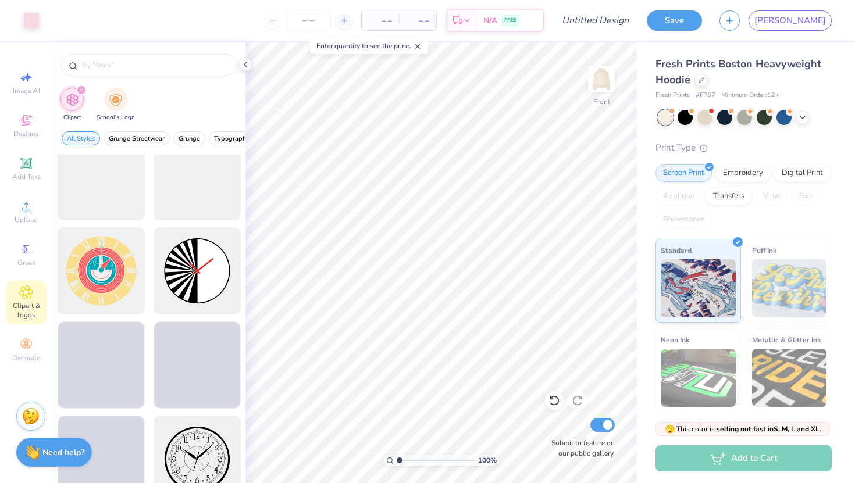
scroll to position [304, 0]
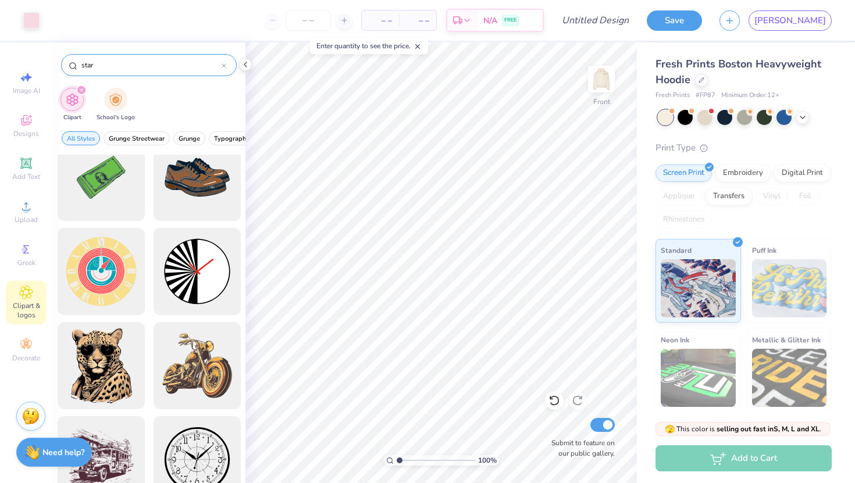
type input "star"
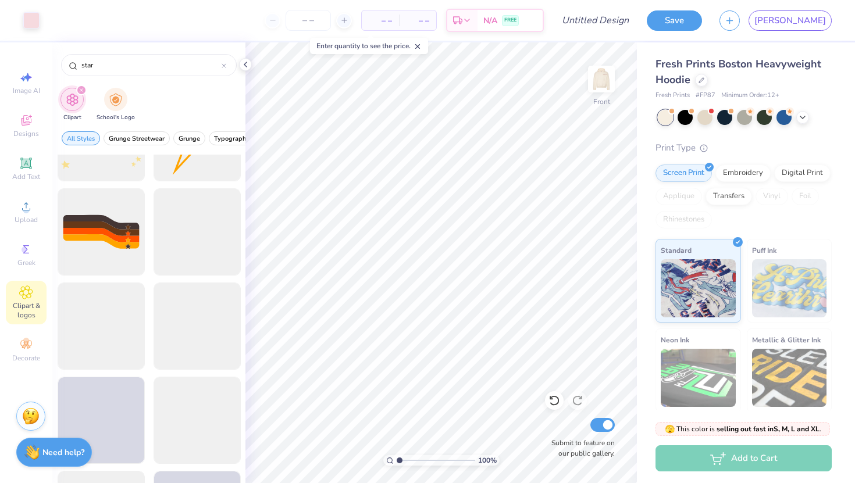
scroll to position [1196, 0]
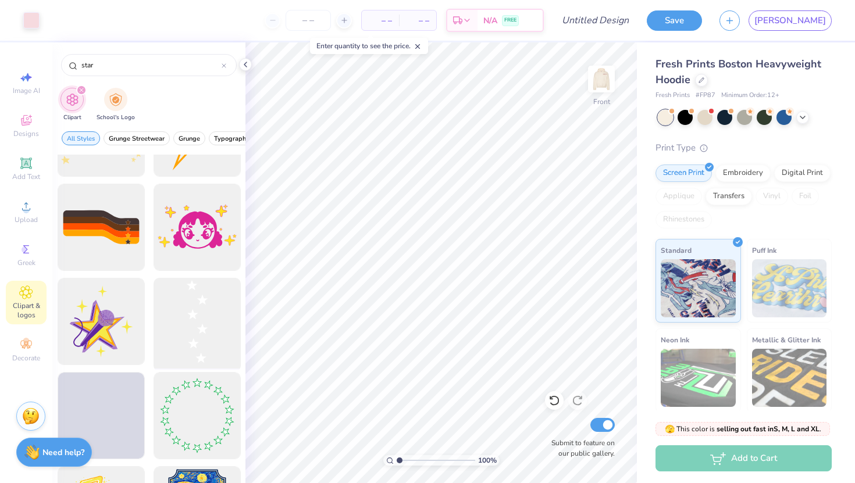
click at [175, 311] on div at bounding box center [197, 322] width 96 height 96
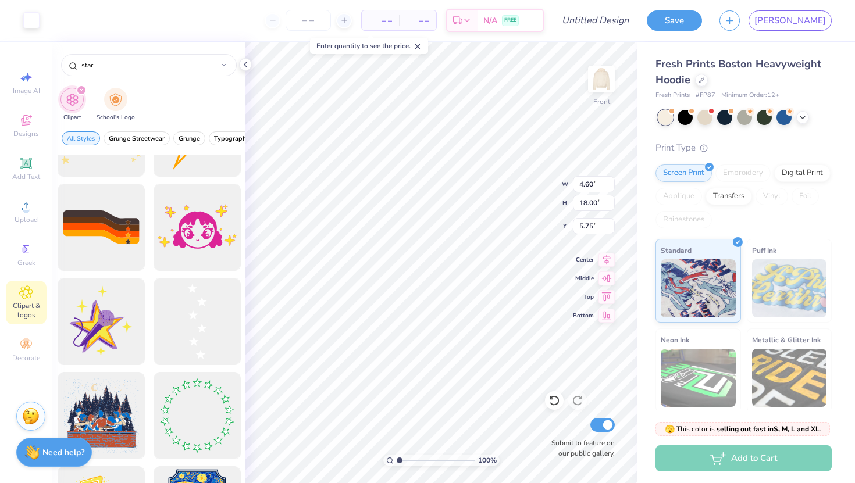
type input "2.89"
type input "11.30"
type input "12.45"
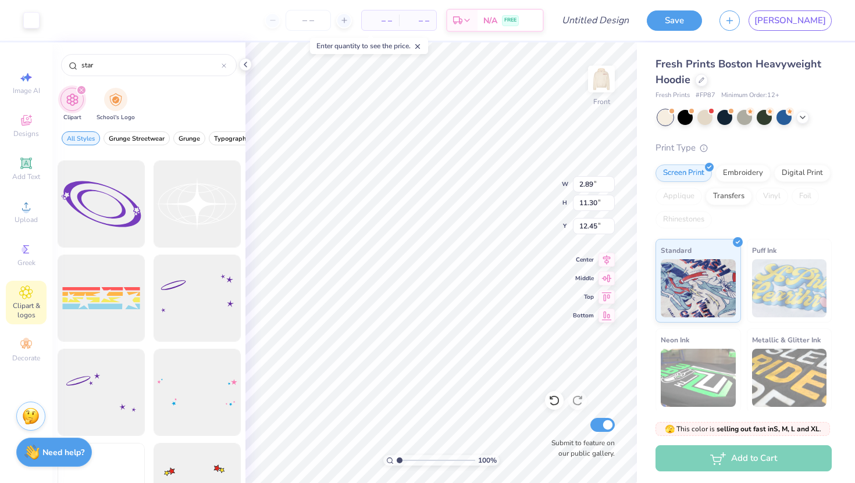
scroll to position [2346, 0]
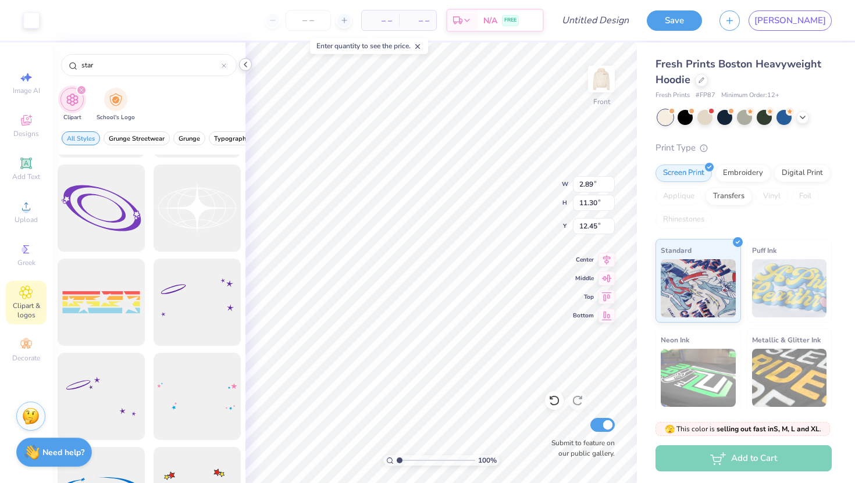
click at [245, 65] on polyline at bounding box center [245, 64] width 2 height 5
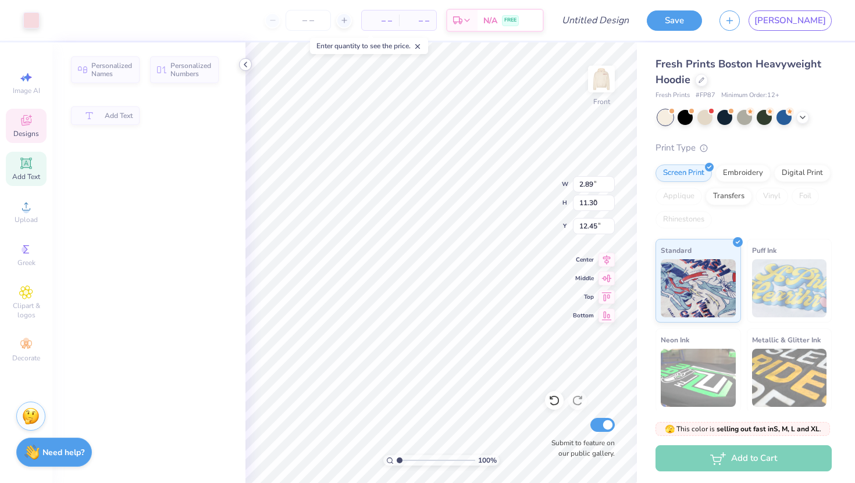
type input "2.43"
type input "0.96"
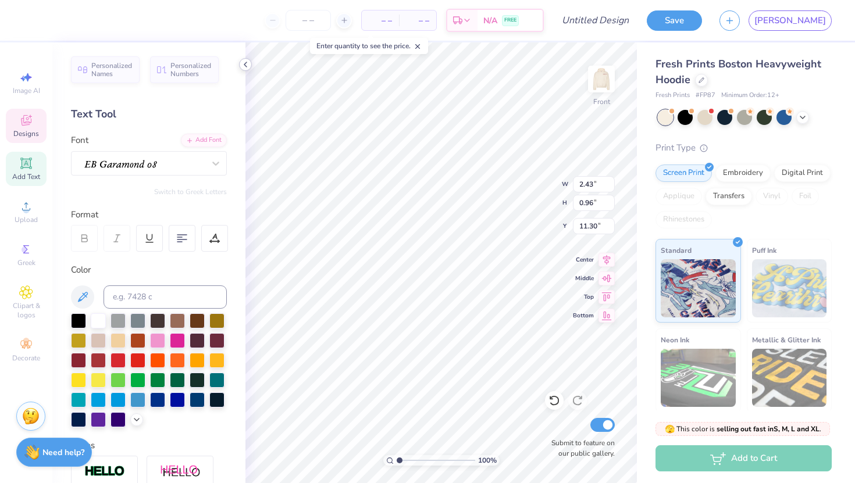
type input "10.82"
type input "3.34"
type input "13.04"
type input "10.82"
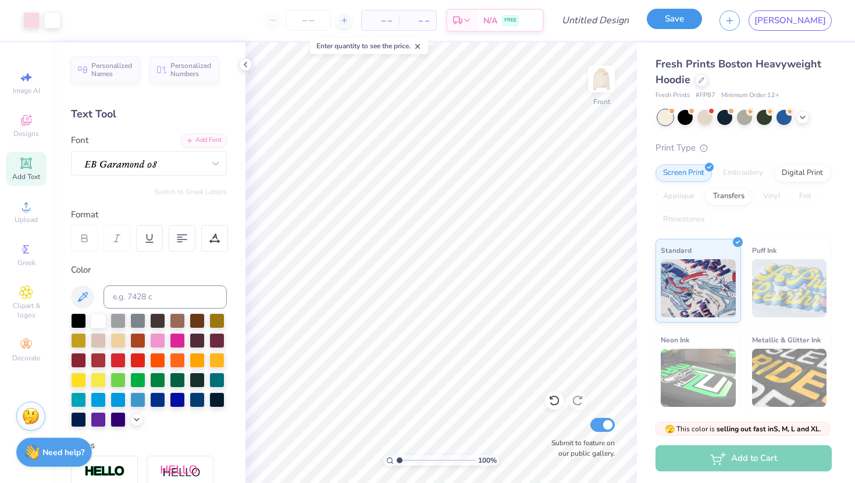
click at [702, 18] on button "Save" at bounding box center [674, 19] width 55 height 20
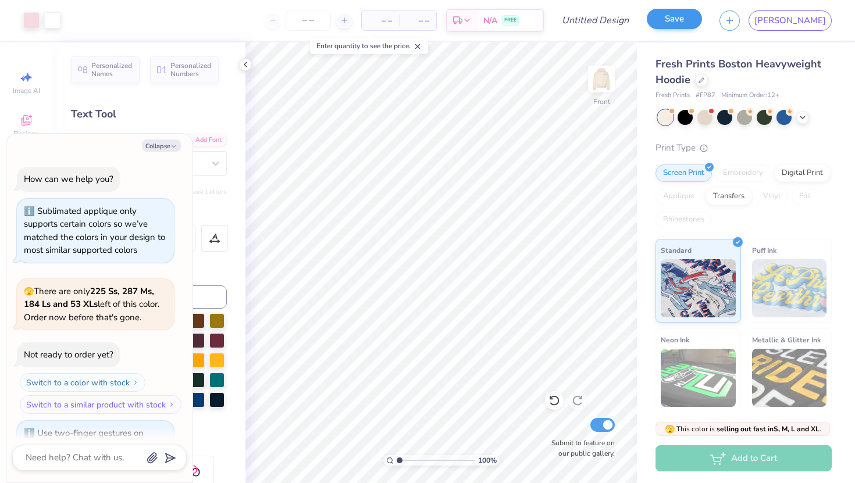
scroll to position [158, 0]
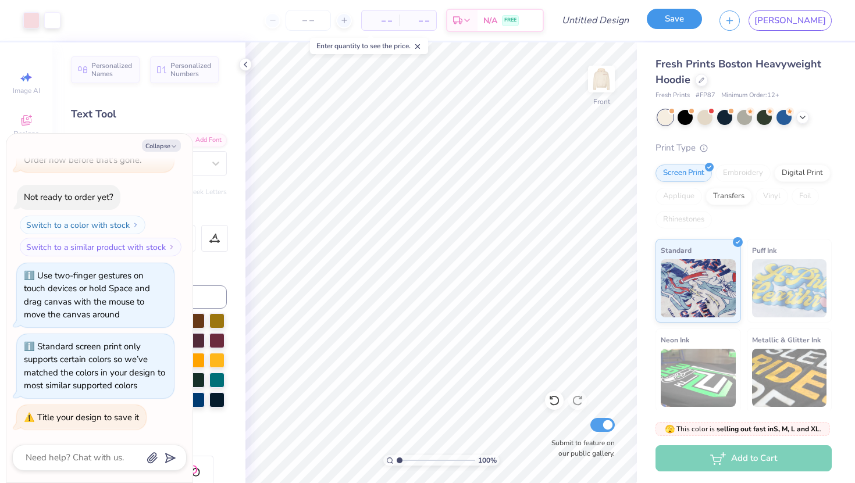
click at [702, 17] on button "Save" at bounding box center [674, 19] width 55 height 20
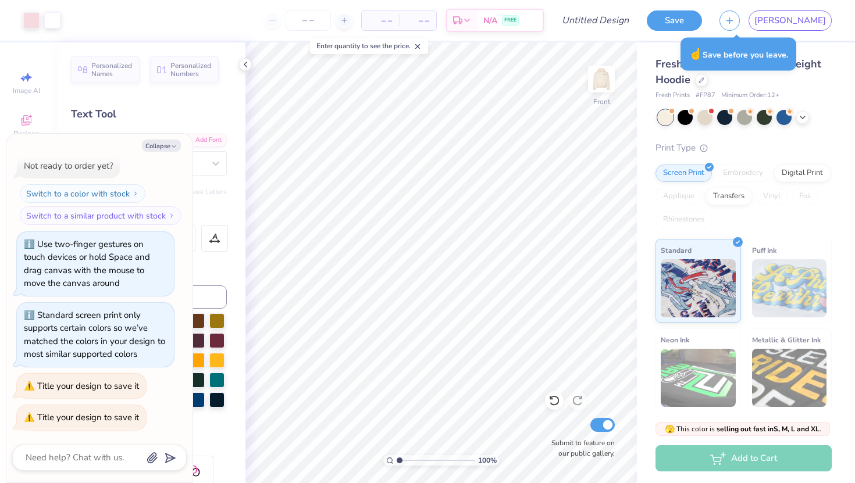
click at [718, 6] on div "Save JA" at bounding box center [751, 20] width 208 height 41
click at [702, 14] on button "Save" at bounding box center [674, 19] width 55 height 20
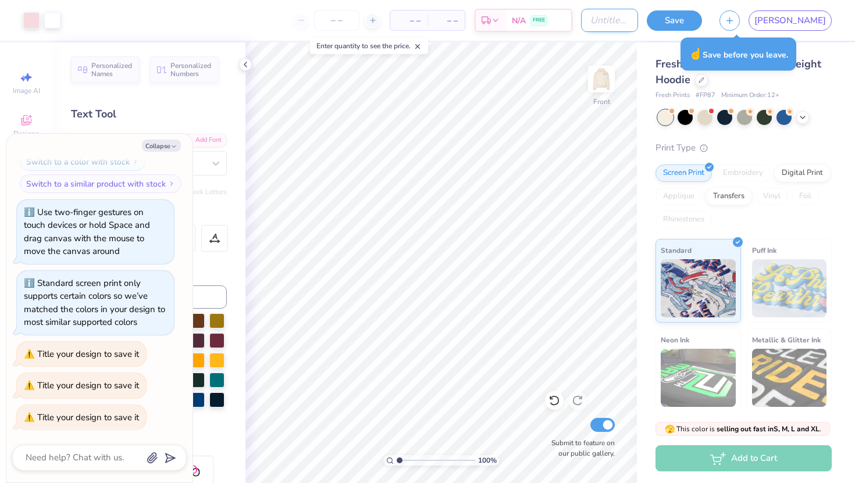
click at [638, 27] on input "Design Title" at bounding box center [609, 20] width 57 height 23
type textarea "x"
type input "d"
type textarea "x"
type input "dr"
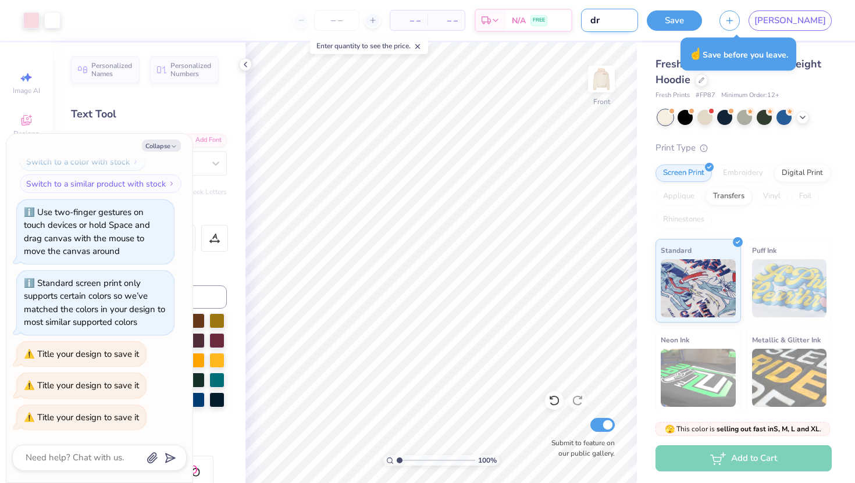
type textarea "x"
type input "dra"
type textarea "x"
type input "draf"
type textarea "x"
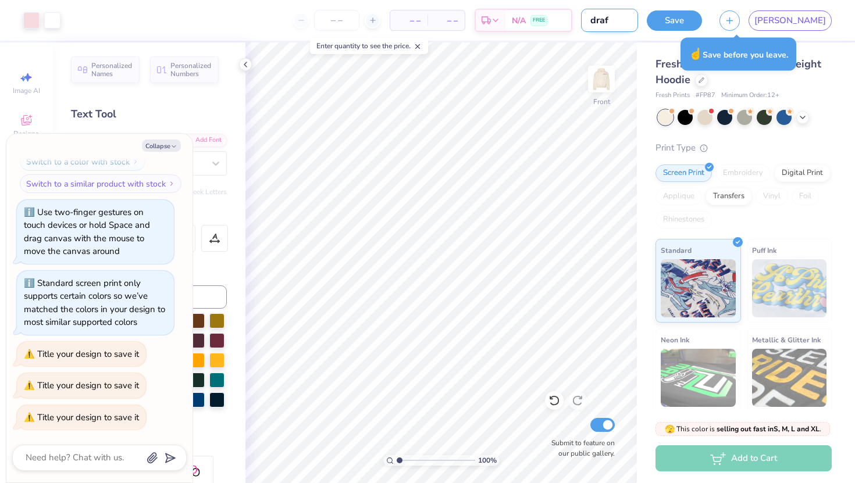
type input "draft"
type textarea "x"
type input "draft"
type textarea "x"
type input "draft 2"
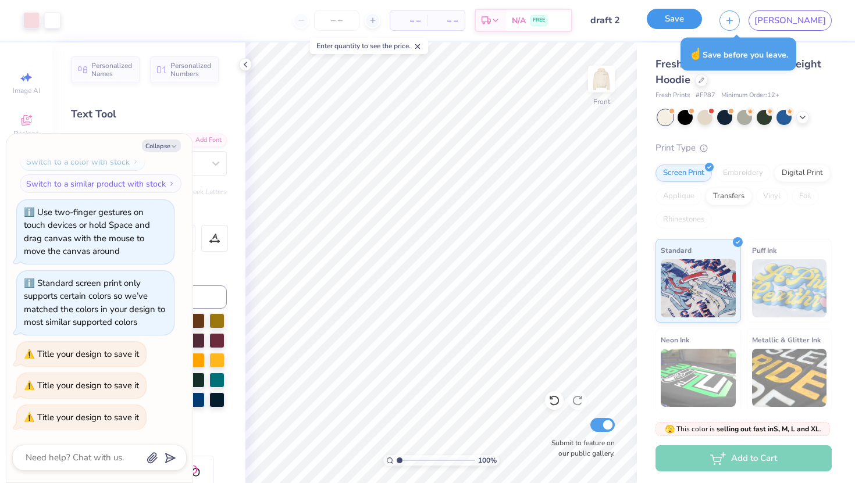
click at [702, 22] on button "Save" at bounding box center [674, 19] width 55 height 20
click at [702, 20] on div "Save" at bounding box center [674, 20] width 55 height 20
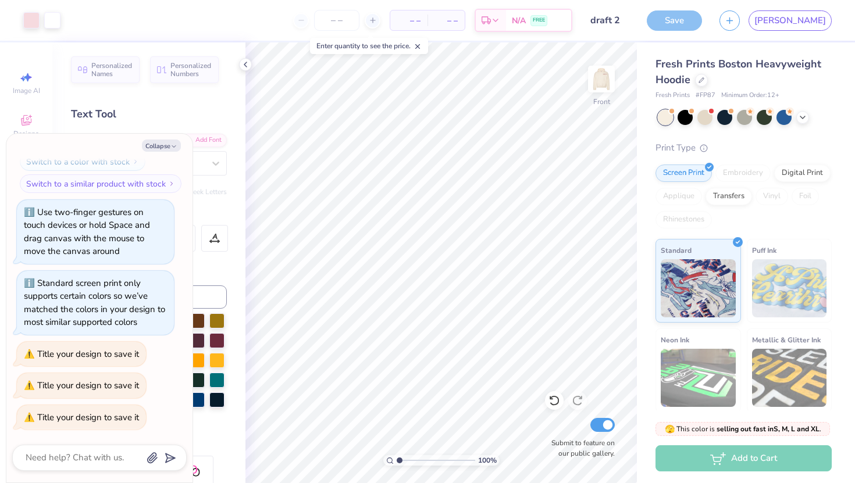
click at [702, 20] on div "Save" at bounding box center [674, 20] width 55 height 20
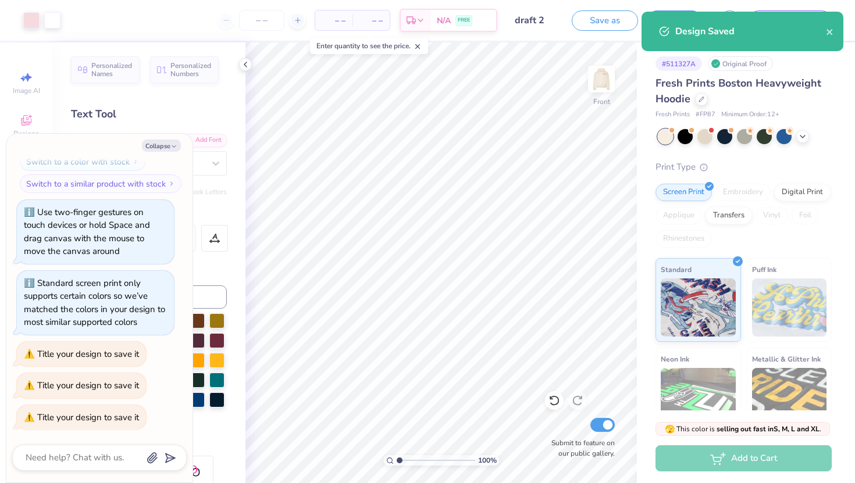
click at [838, 33] on div "Design Saved" at bounding box center [743, 32] width 202 height 40
click at [831, 33] on icon "close" at bounding box center [830, 31] width 8 height 9
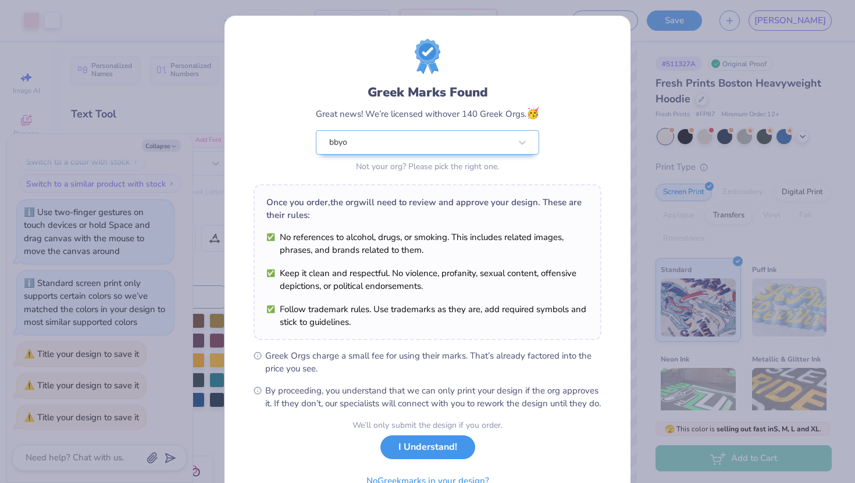
click at [427, 452] on button "I Understand!" at bounding box center [427, 448] width 95 height 24
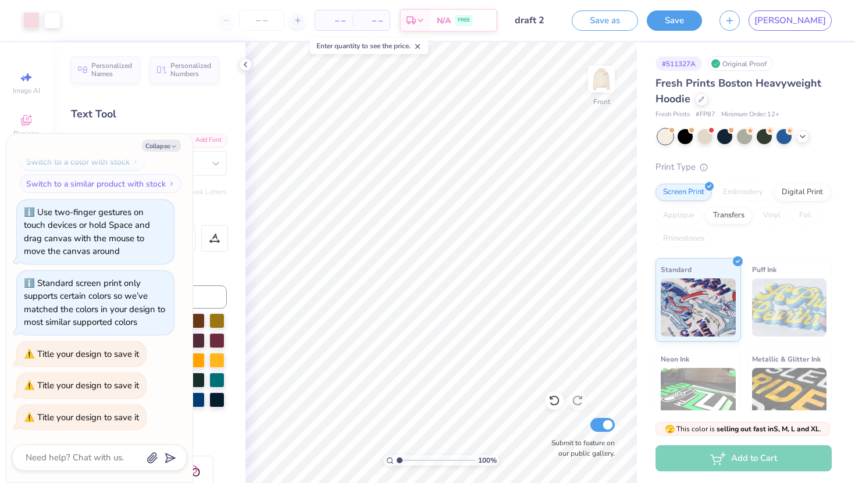
click at [783, 10] on div "[PERSON_NAME]" at bounding box center [775, 20] width 112 height 20
click at [782, 12] on div "[PERSON_NAME]" at bounding box center [775, 20] width 112 height 20
click at [740, 22] on button "button" at bounding box center [729, 19] width 20 height 20
type textarea "x"
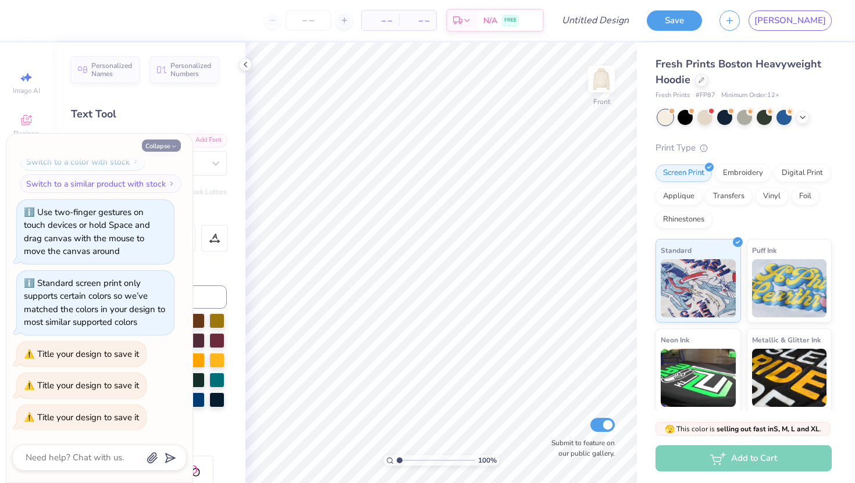
click at [172, 143] on icon "button" at bounding box center [173, 146] width 7 height 7
type textarea "x"
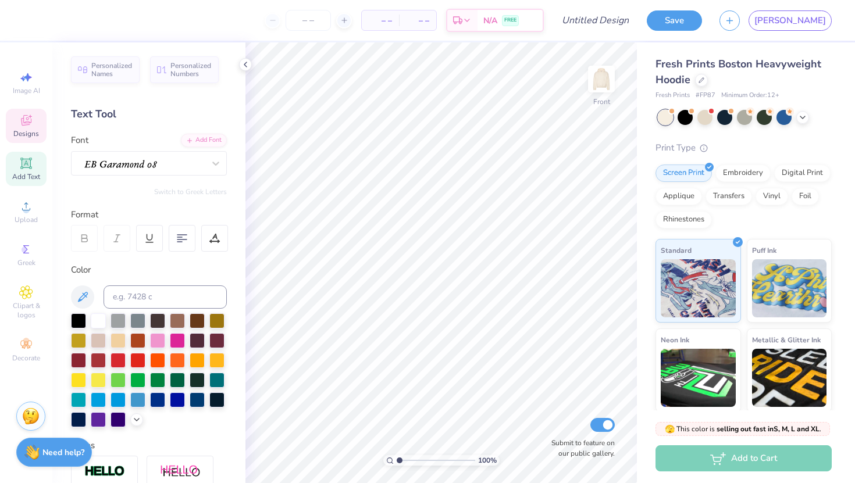
click at [17, 130] on span "Designs" at bounding box center [26, 133] width 26 height 9
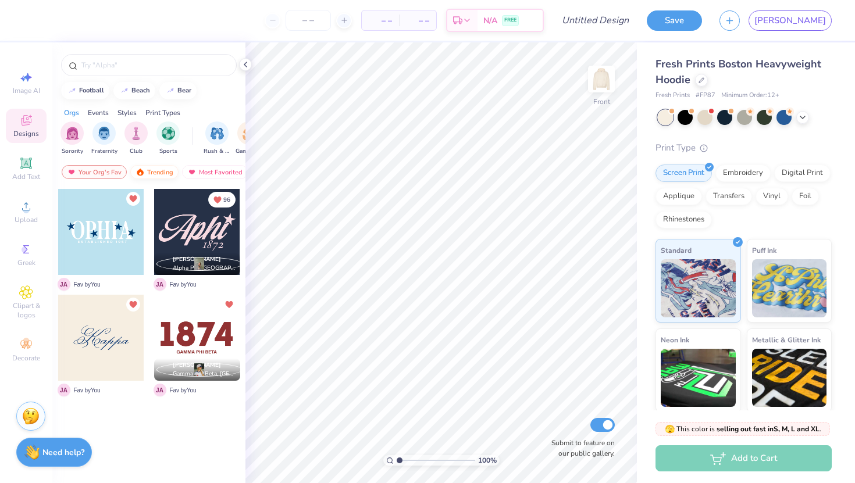
click at [147, 173] on div "Trending" at bounding box center [154, 172] width 48 height 14
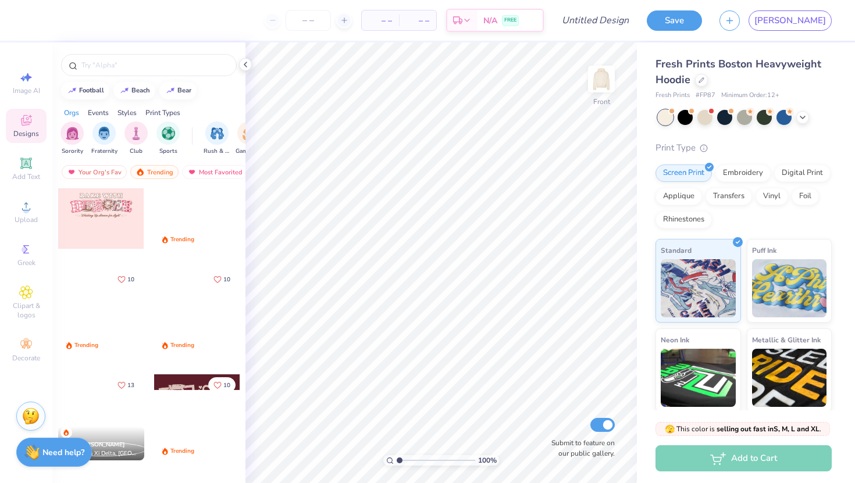
scroll to position [1723, 0]
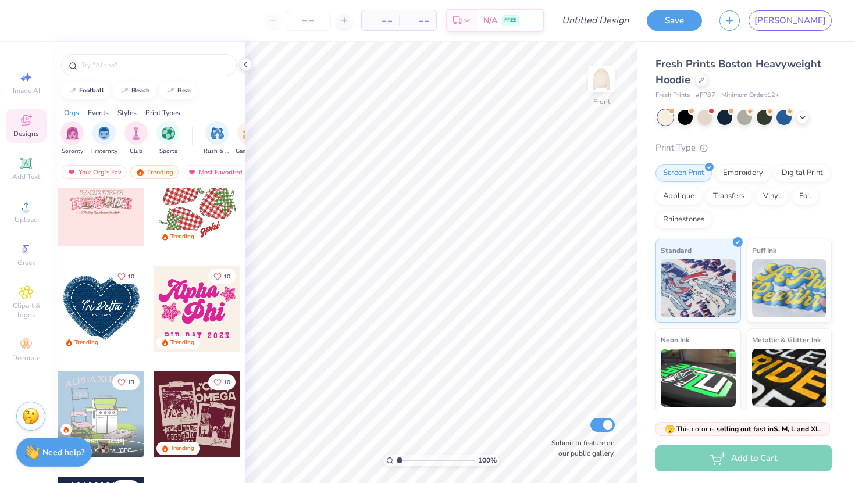
click at [109, 309] on div at bounding box center [101, 309] width 86 height 86
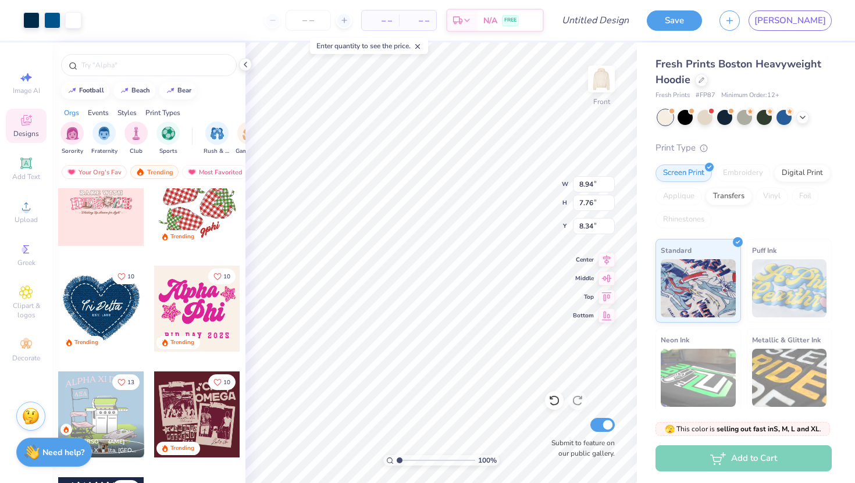
type input "8.69"
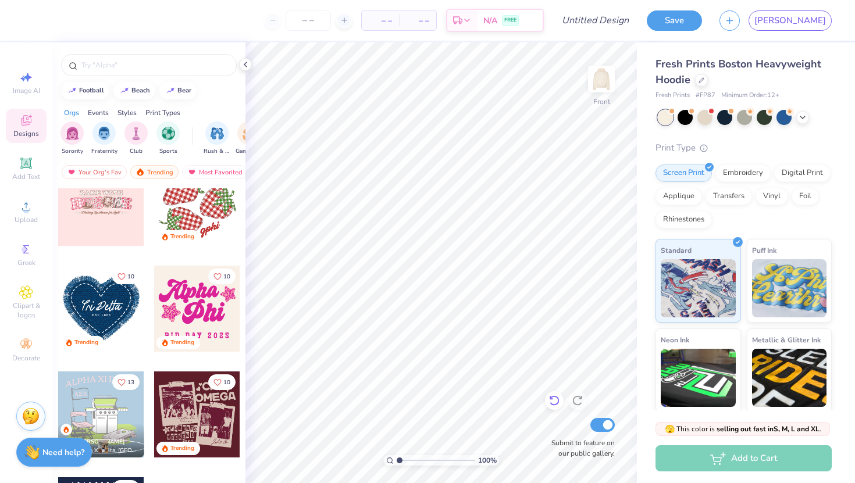
click at [551, 397] on icon at bounding box center [554, 401] width 10 height 10
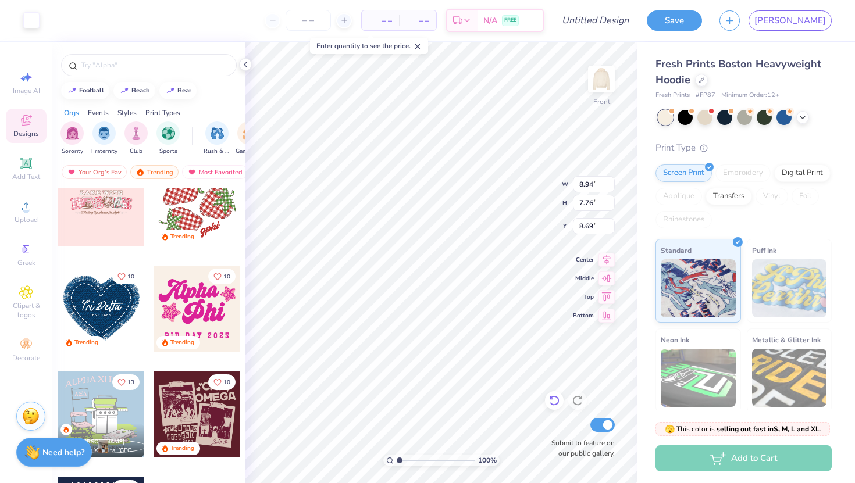
type input "4.74"
type input "1.40"
type input "11.49"
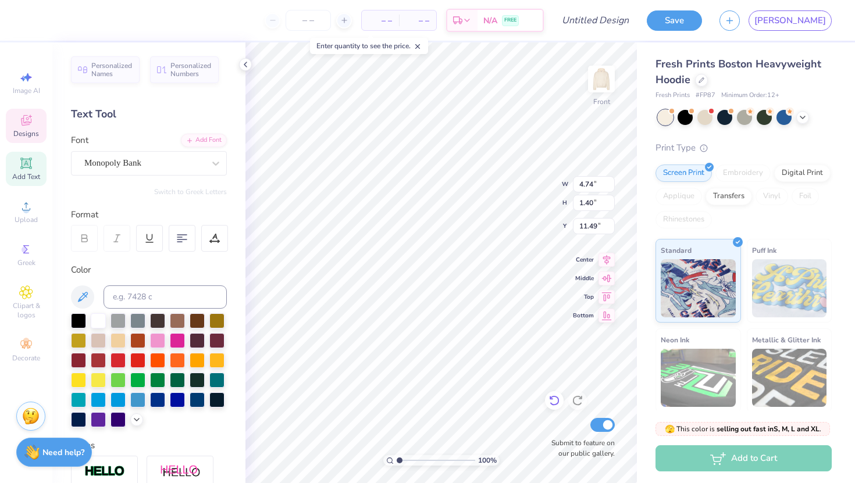
scroll to position [0, 0]
type textarea "a"
type input "0.82"
type input "0.68"
type input "11.85"
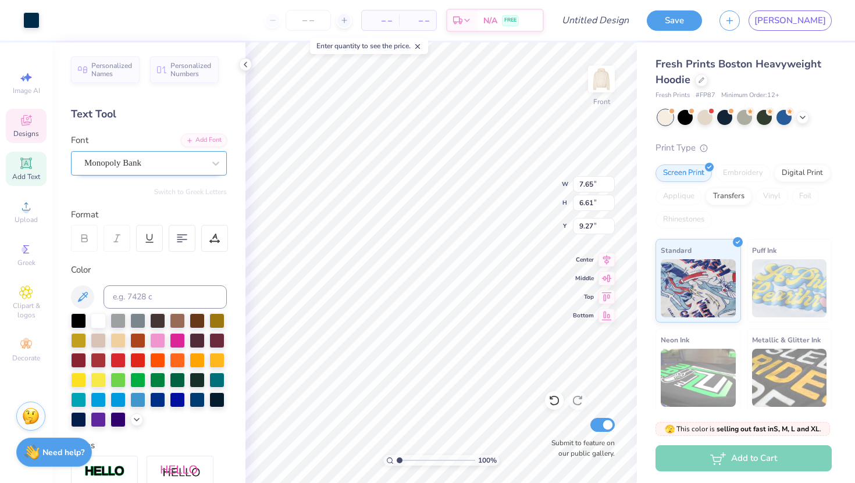
click at [196, 168] on div "Monopoly Bank" at bounding box center [144, 163] width 122 height 18
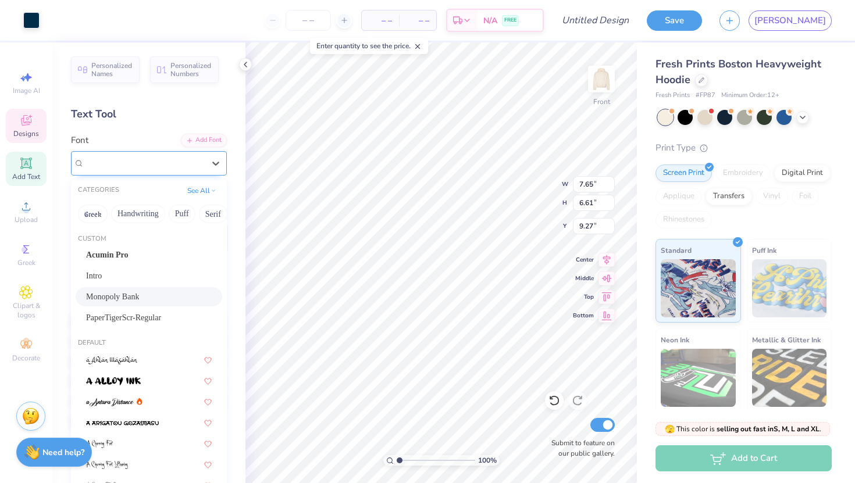
click at [196, 168] on div "Monopoly Bank" at bounding box center [144, 162] width 120 height 13
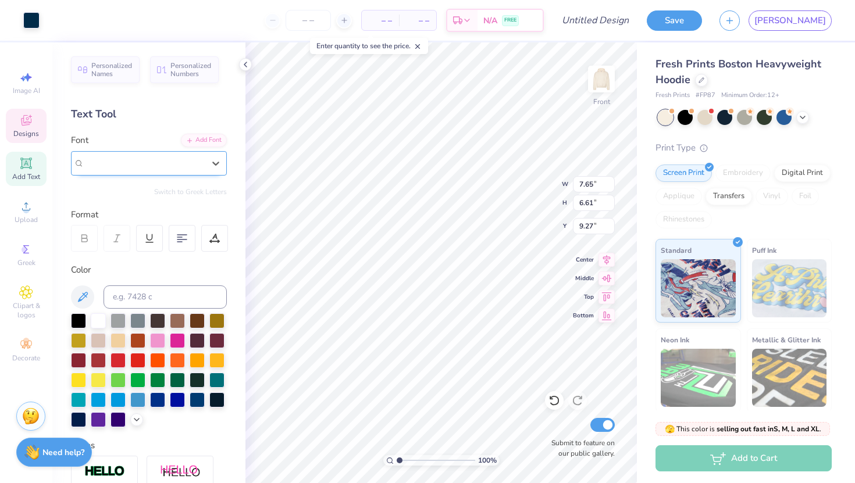
click at [137, 159] on span "Monopoly Bank" at bounding box center [112, 162] width 57 height 13
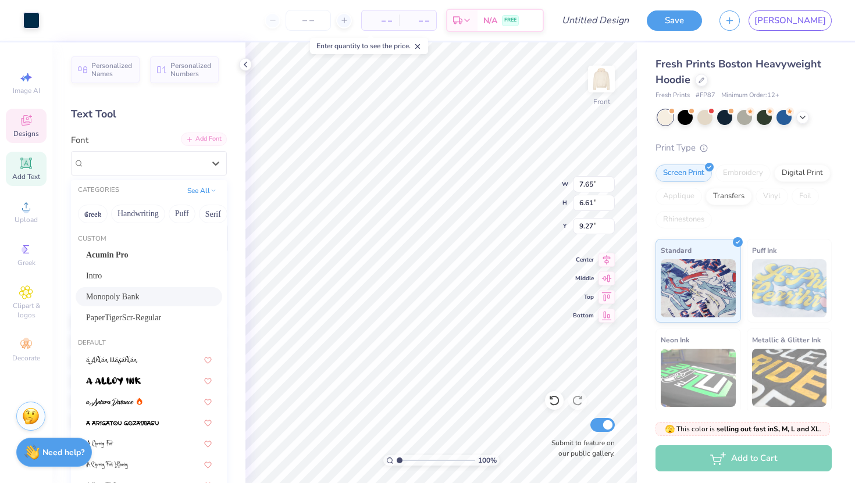
click at [198, 143] on div "Add Font" at bounding box center [204, 139] width 46 height 13
click at [313, 211] on div "Art colors – – Per Item – – Total Est. Delivery N/A FREE Design Title Save JA I…" at bounding box center [427, 241] width 855 height 483
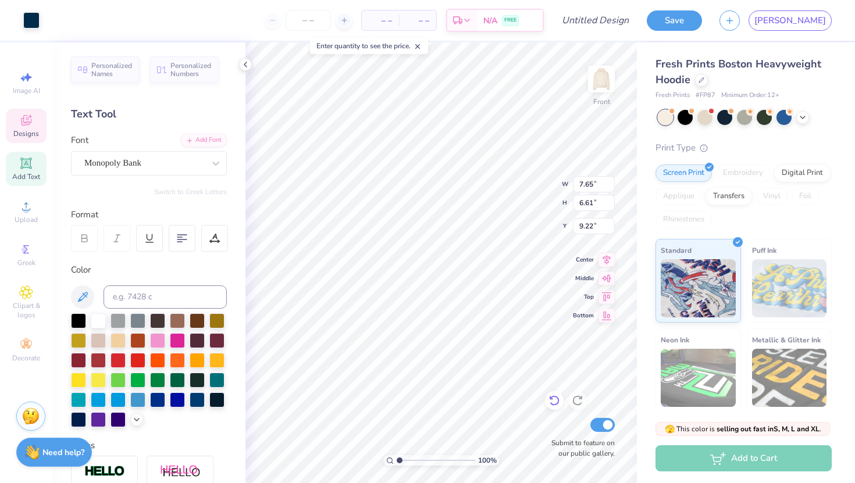
click at [555, 394] on div at bounding box center [554, 400] width 19 height 19
type input "9.27"
click at [555, 394] on div at bounding box center [554, 400] width 19 height 19
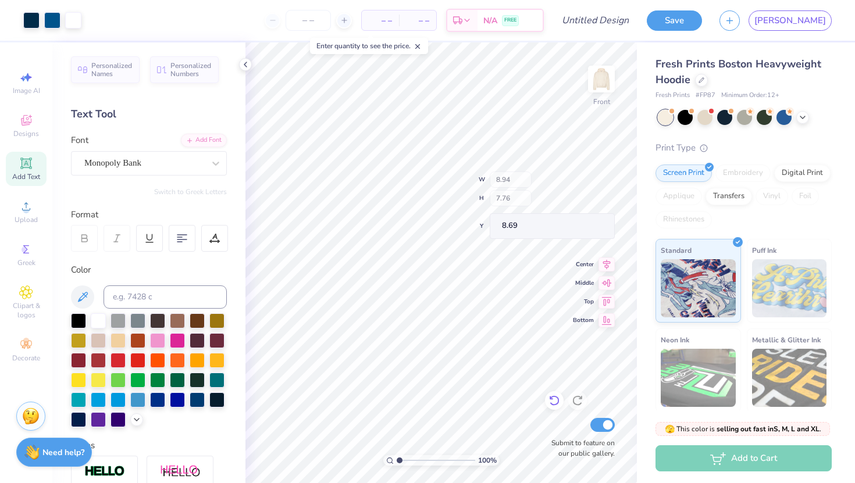
type input "4.74"
type input "1.40"
type input "11.49"
click at [554, 398] on icon at bounding box center [554, 401] width 12 height 12
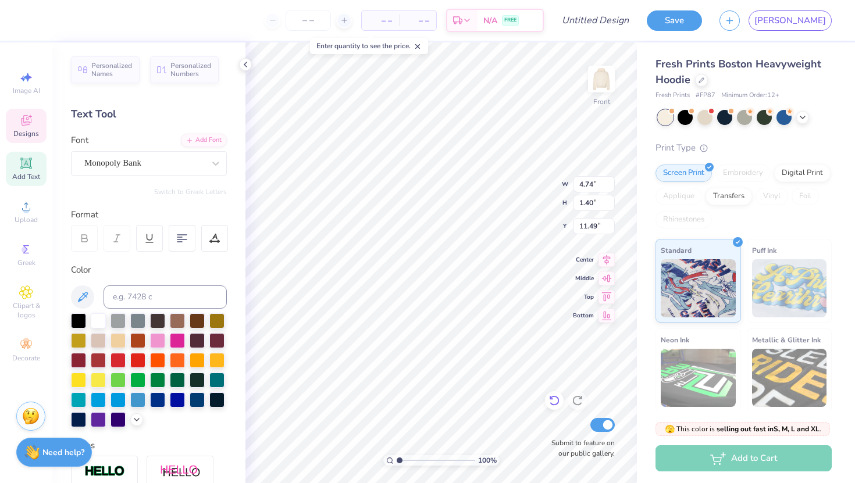
click at [554, 398] on icon at bounding box center [554, 401] width 12 height 12
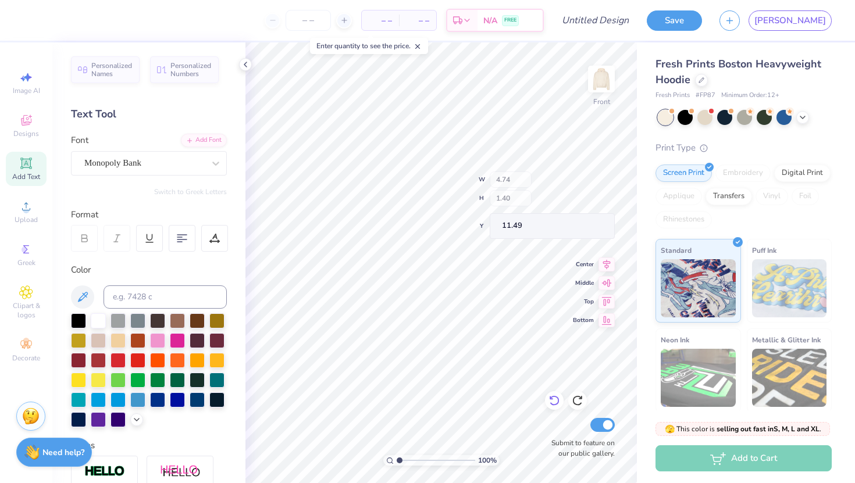
click at [554, 398] on icon at bounding box center [554, 401] width 12 height 12
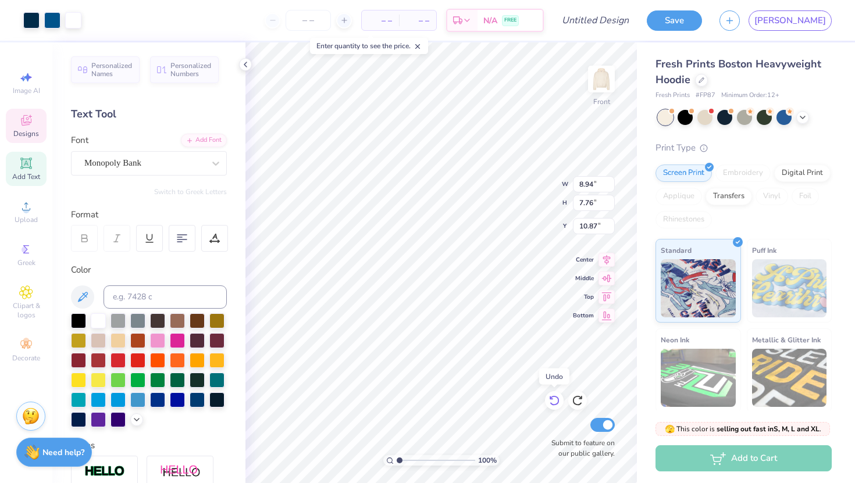
click at [554, 398] on icon at bounding box center [554, 401] width 12 height 12
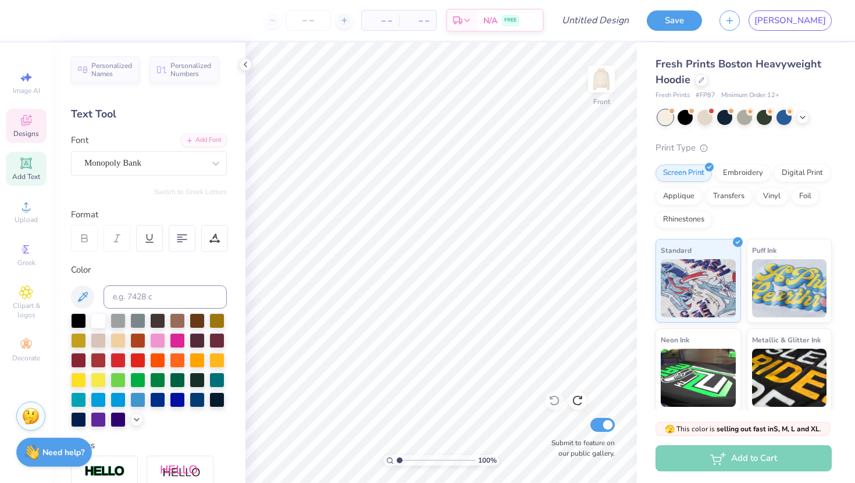
click at [15, 129] on span "Designs" at bounding box center [26, 133] width 26 height 9
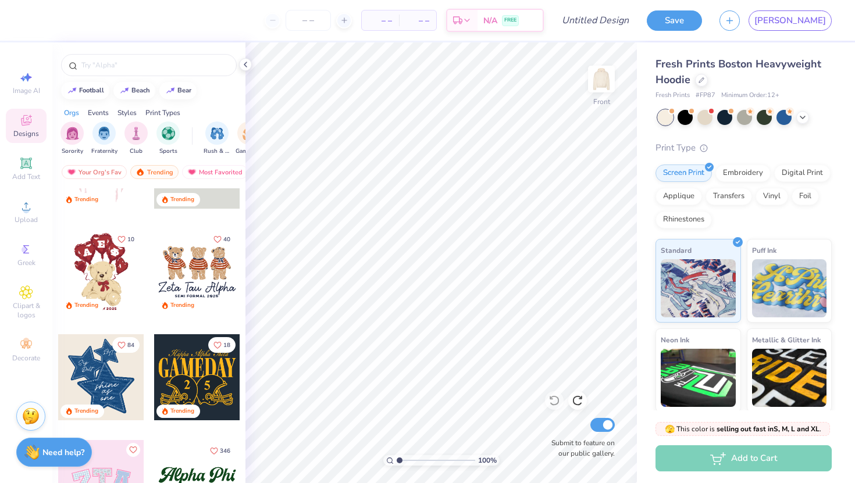
scroll to position [0, 0]
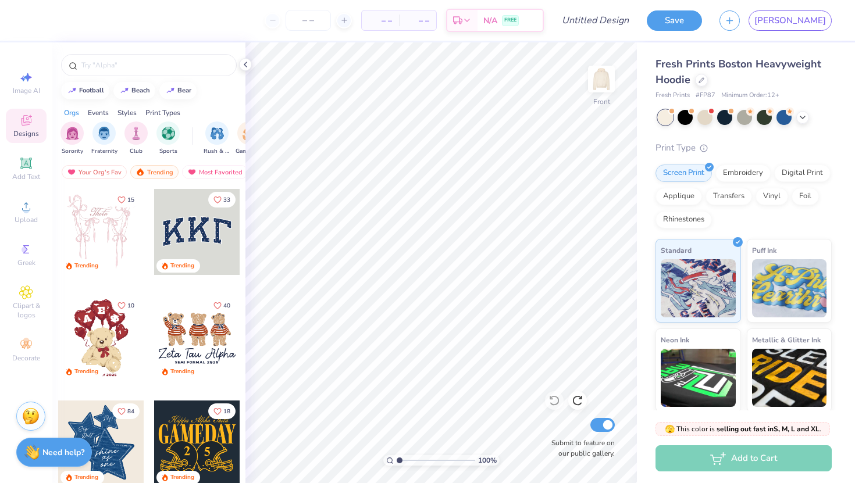
click at [197, 226] on div at bounding box center [197, 232] width 86 height 86
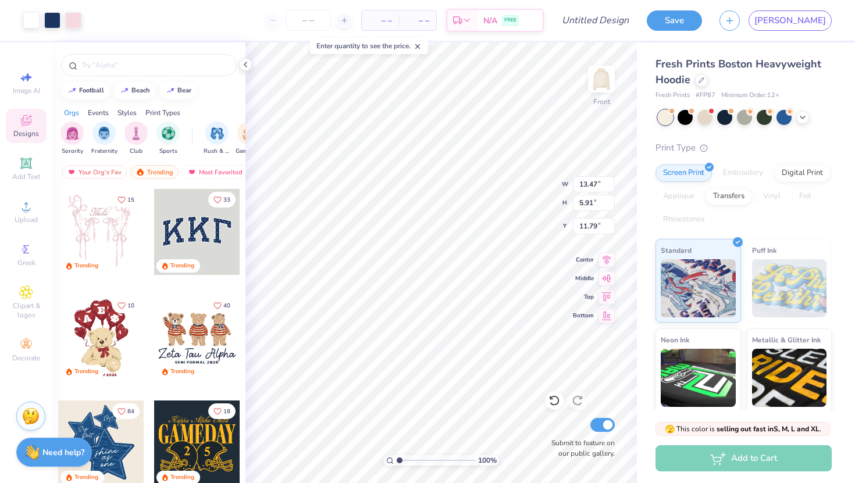
type input "9.15"
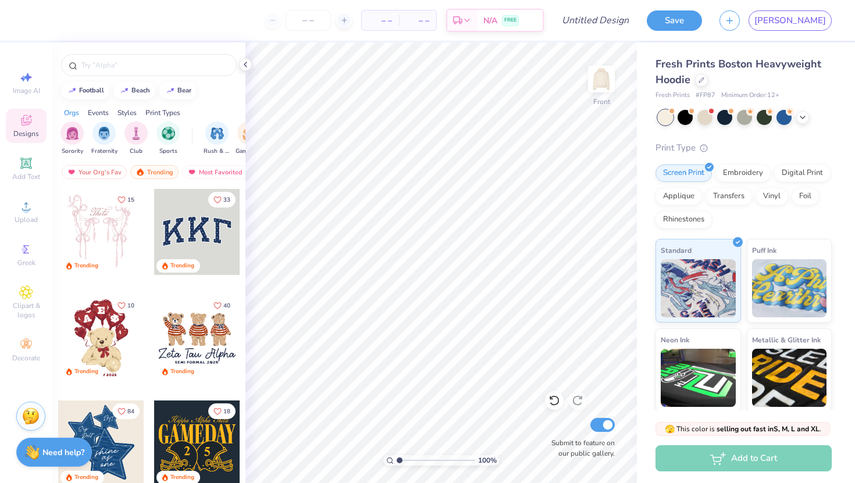
click at [178, 254] on div at bounding box center [197, 232] width 86 height 86
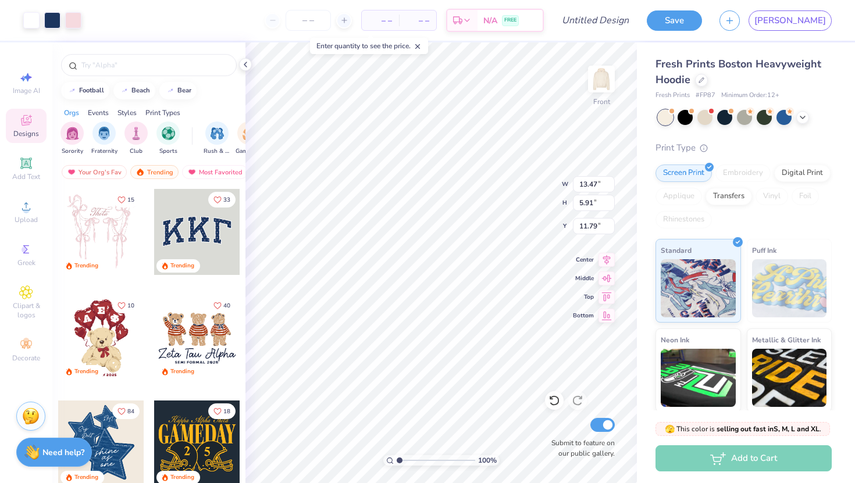
click at [34, 127] on div "Designs" at bounding box center [26, 126] width 41 height 34
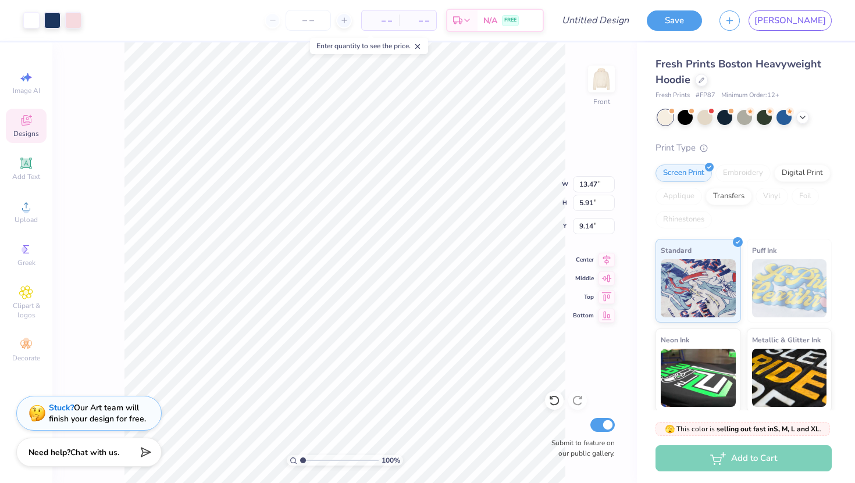
type input "9.89"
type input "10.03"
type input "9.93"
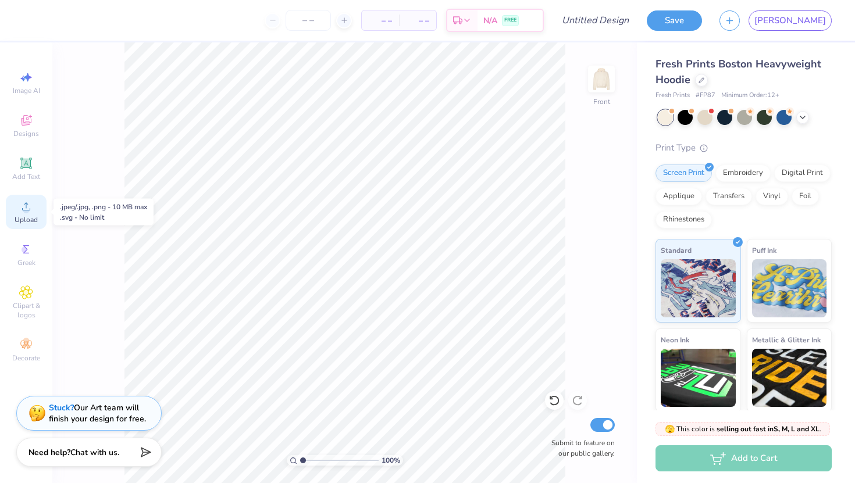
click at [11, 202] on div "Upload" at bounding box center [26, 212] width 41 height 34
